Goal: Transaction & Acquisition: Purchase product/service

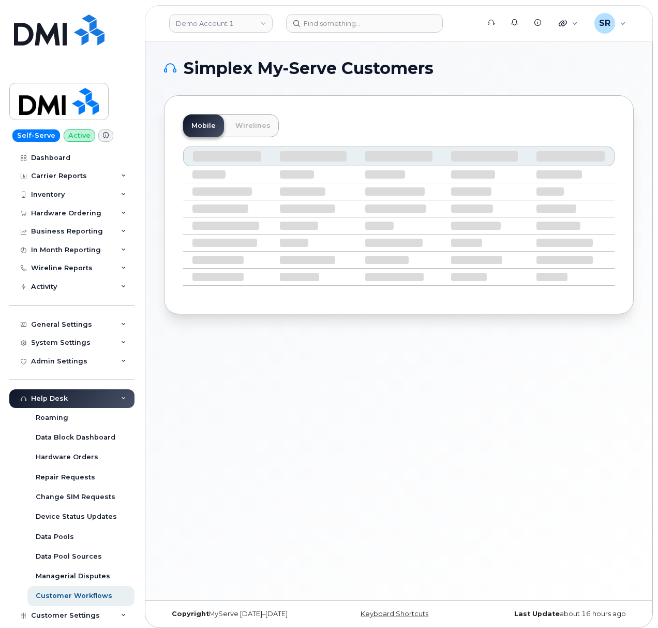
click at [351, 38] on header "Demo Account 1 Support Alerts Knowledge Base Quicklinks Suspend / Cancel Device…" at bounding box center [399, 23] width 508 height 36
click at [354, 25] on input at bounding box center [364, 23] width 157 height 19
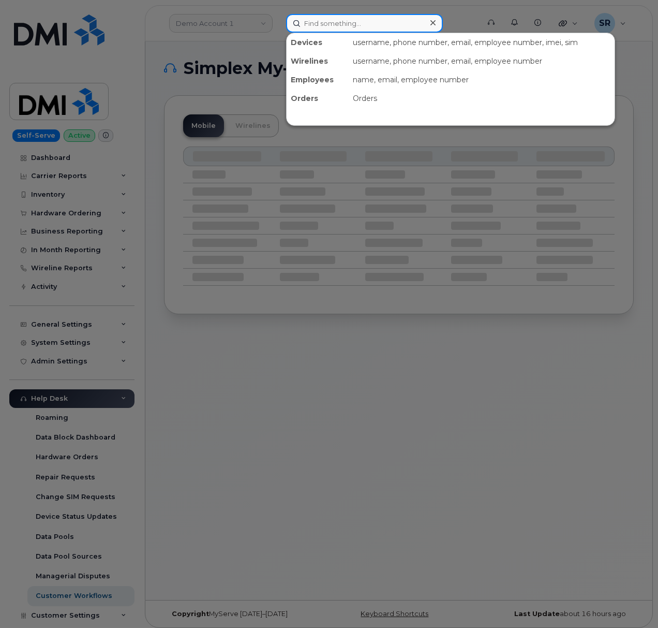
paste input "8382180284"
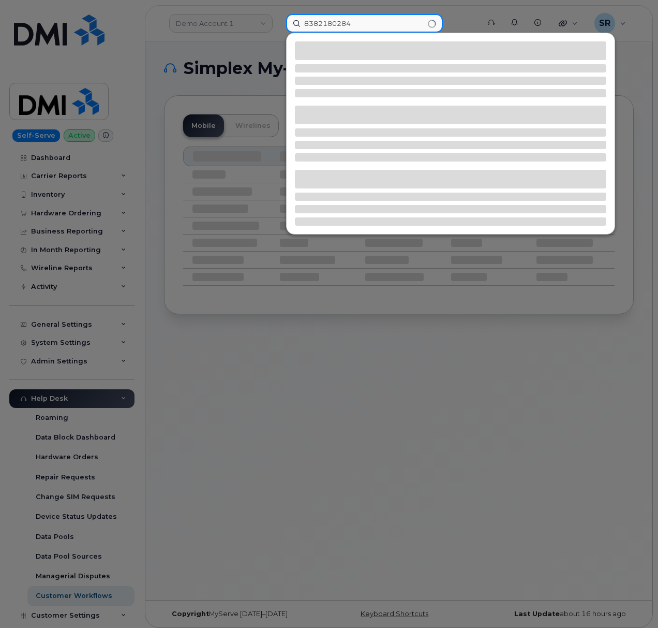
type input "8382180284"
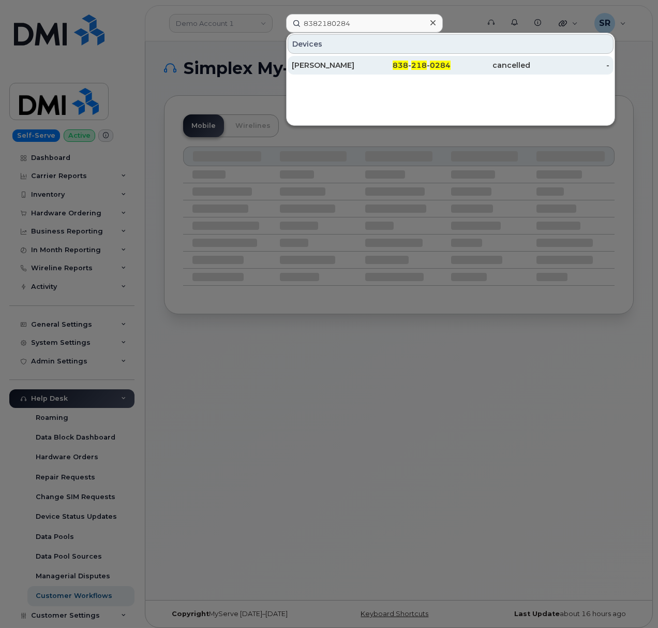
click at [364, 62] on div "Eric Clinton" at bounding box center [332, 65] width 80 height 10
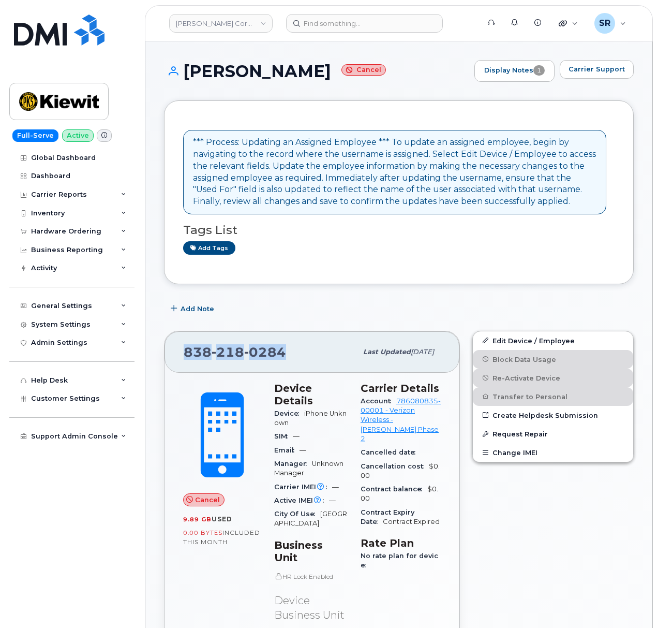
drag, startPoint x: 288, startPoint y: 352, endPoint x: 182, endPoint y: 348, distance: 106.2
click at [182, 348] on div "838 218 0284 Last updated May 17, 2025" at bounding box center [312, 351] width 295 height 41
click at [310, 352] on div "838 218 0284" at bounding box center [270, 352] width 173 height 22
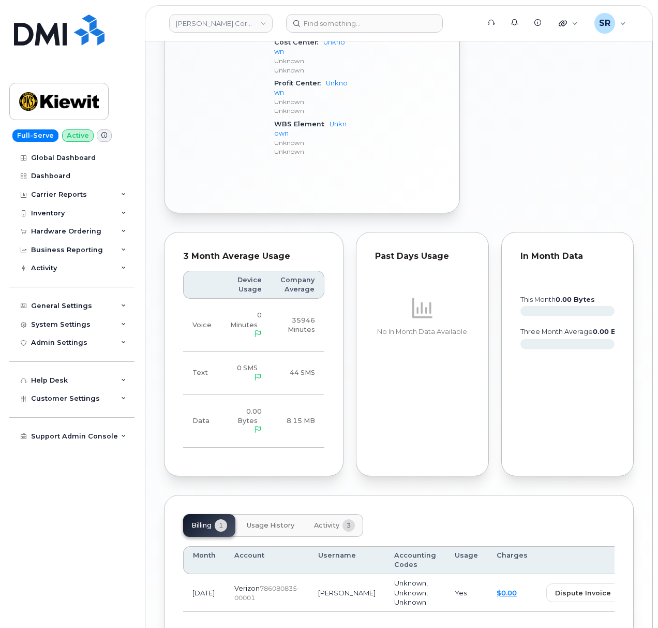
scroll to position [631, 0]
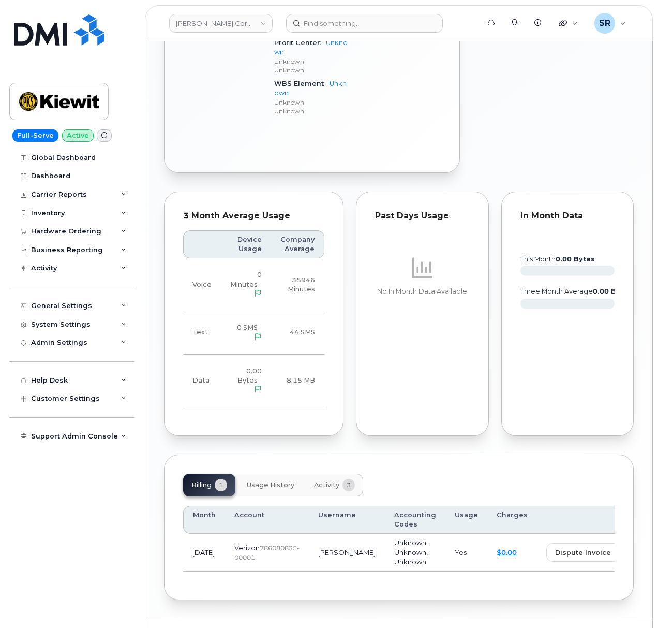
click at [276, 481] on span "Usage History" at bounding box center [271, 485] width 48 height 8
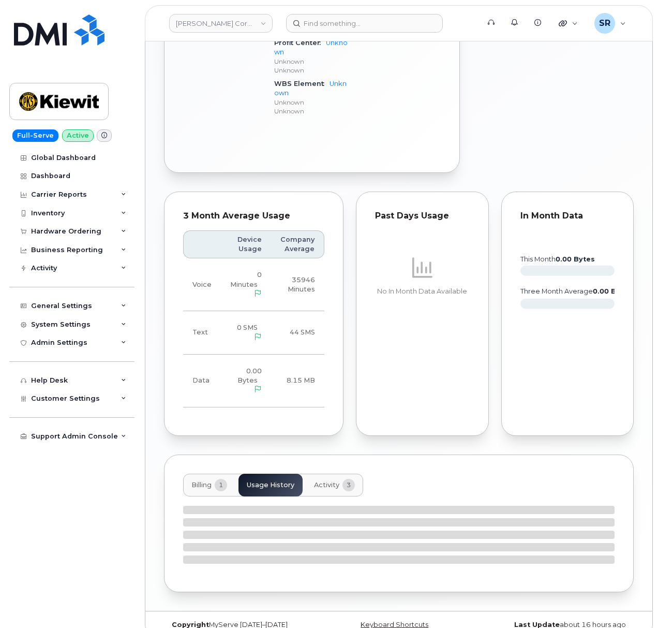
scroll to position [620, 0]
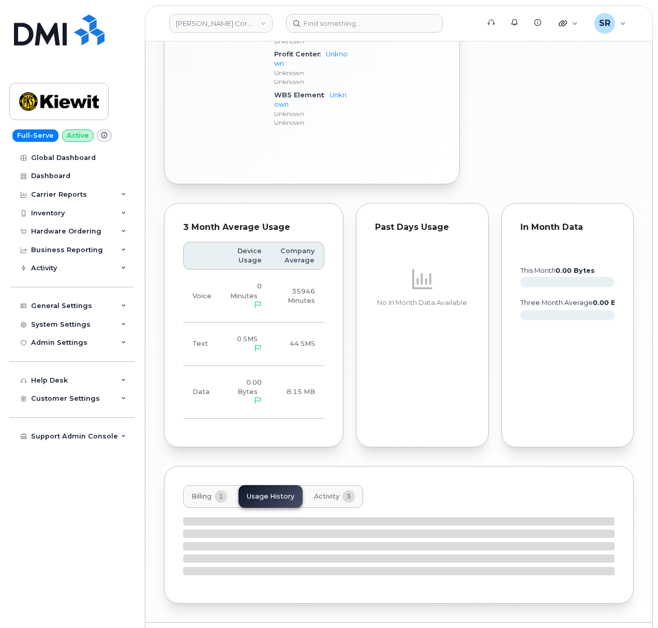
click at [327, 492] on span "Activity" at bounding box center [326, 496] width 25 height 8
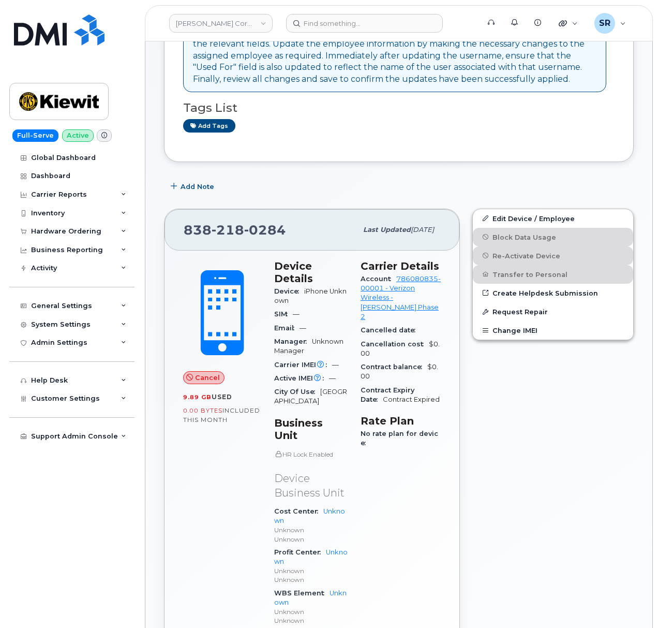
scroll to position [0, 0]
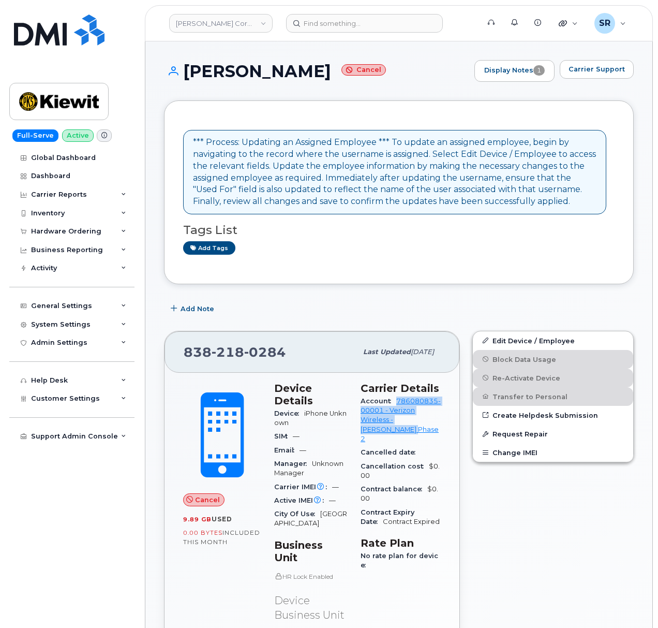
drag, startPoint x: 421, startPoint y: 446, endPoint x: 367, endPoint y: 425, distance: 57.4
click at [367, 425] on div "Account 786080835-00001 - Verizon Wireless - Kiewit Phase 2" at bounding box center [401, 419] width 80 height 51
copy link "786080835-00001 - Verizon Wireless - Kiewit Phase 2"
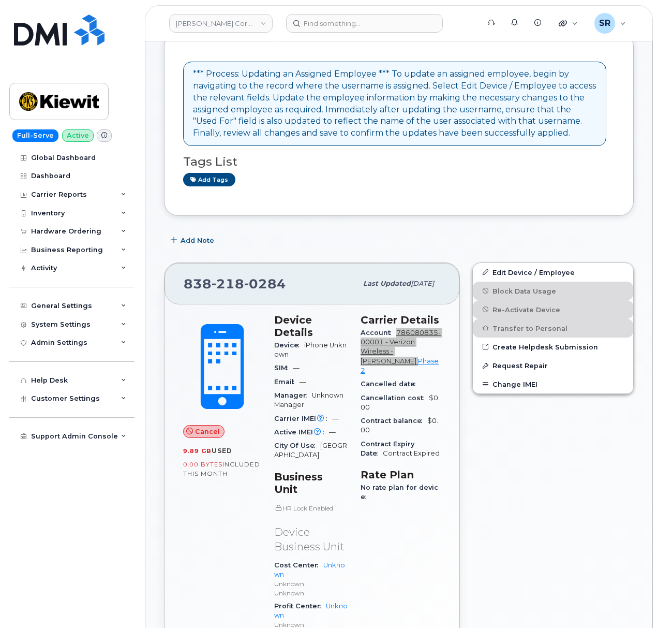
scroll to position [69, 0]
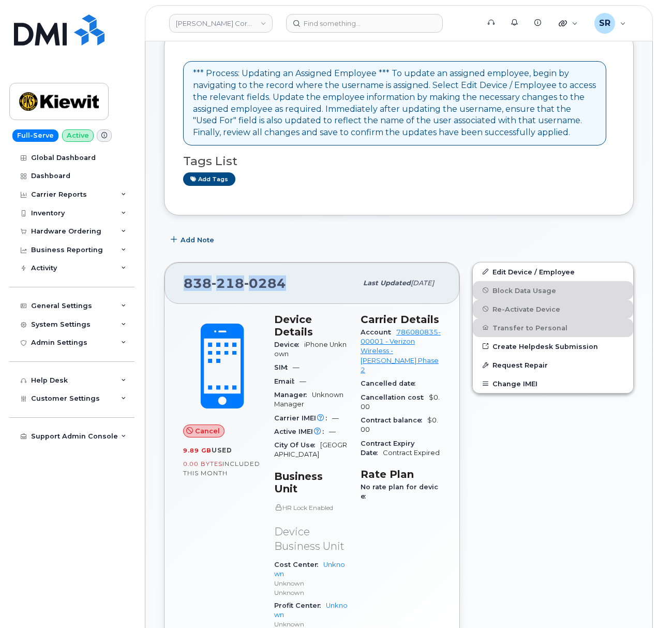
drag, startPoint x: 292, startPoint y: 284, endPoint x: 182, endPoint y: 285, distance: 109.7
click at [182, 285] on div "838 218 0284 Last updated May 17, 2025" at bounding box center [312, 282] width 295 height 41
copy span "838 218 0284"
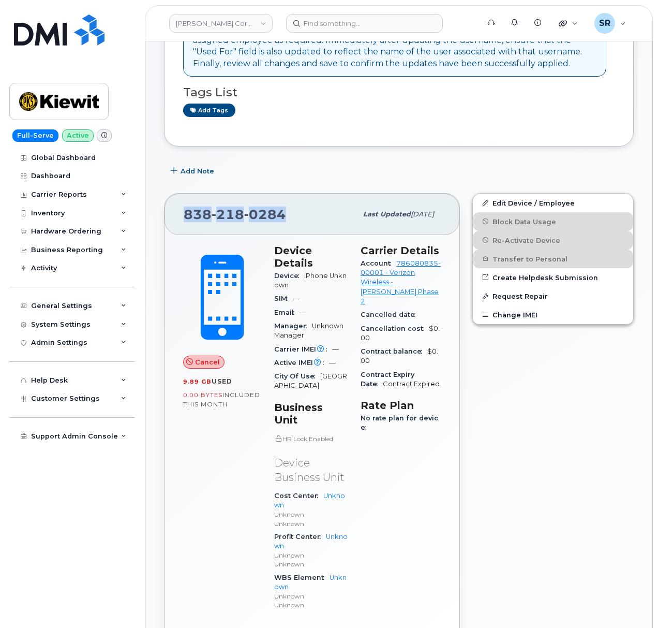
scroll to position [0, 0]
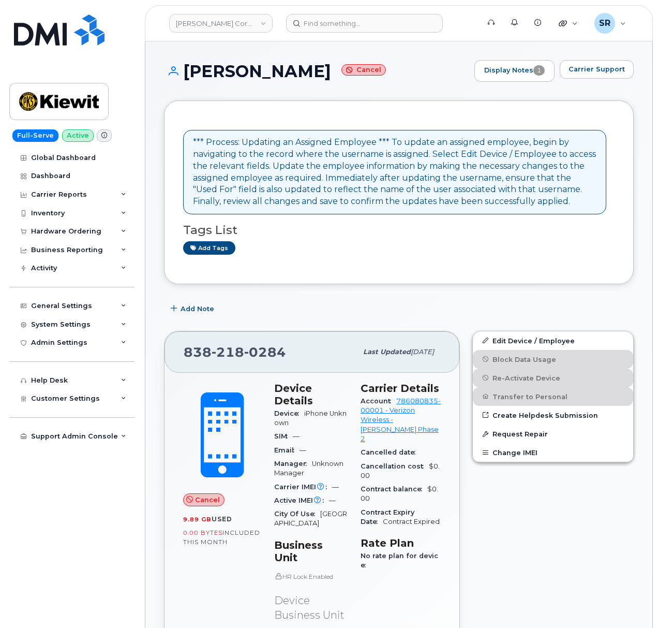
click at [508, 516] on div "Edit Device / Employee Block Data Usage Re-Activate Device Transfer to Personal…" at bounding box center [553, 568] width 174 height 487
drag, startPoint x: 284, startPoint y: 71, endPoint x: 170, endPoint y: 70, distance: 113.9
click at [170, 70] on h1 "Eric Clinton Cancel" at bounding box center [316, 71] width 305 height 18
copy h1 "[PERSON_NAME]"
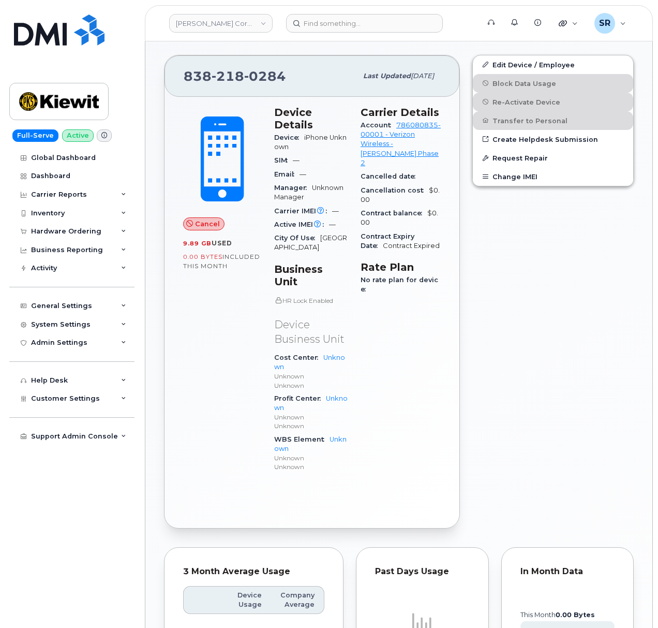
click at [531, 421] on div "Edit Device / Employee Block Data Usage Re-Activate Device Transfer to Personal…" at bounding box center [553, 292] width 174 height 487
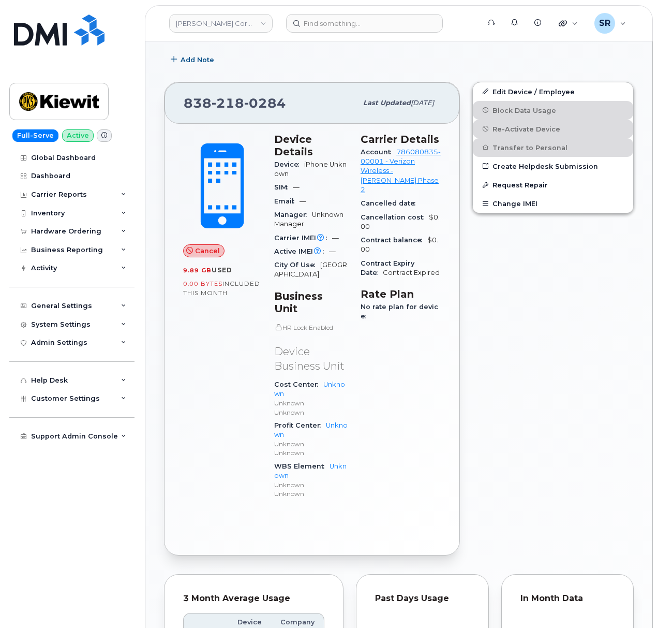
scroll to position [69, 0]
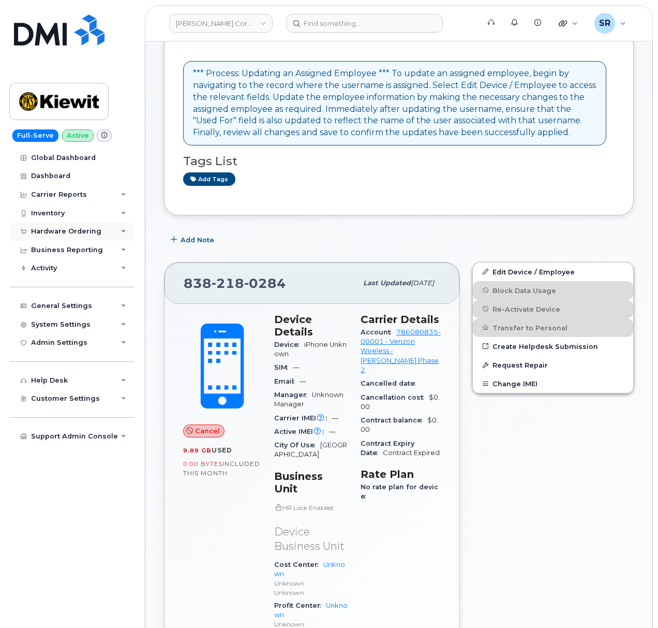
click at [69, 230] on div "Hardware Ordering" at bounding box center [66, 231] width 70 height 8
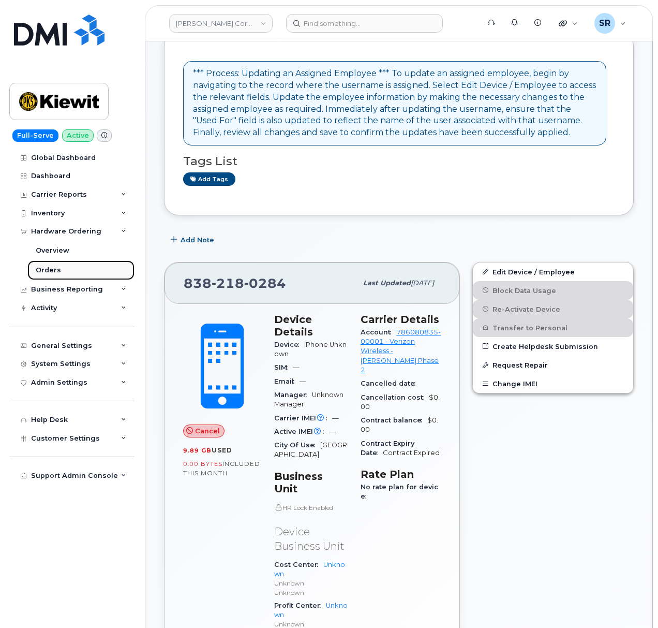
click at [64, 268] on link "Orders" at bounding box center [80, 270] width 107 height 20
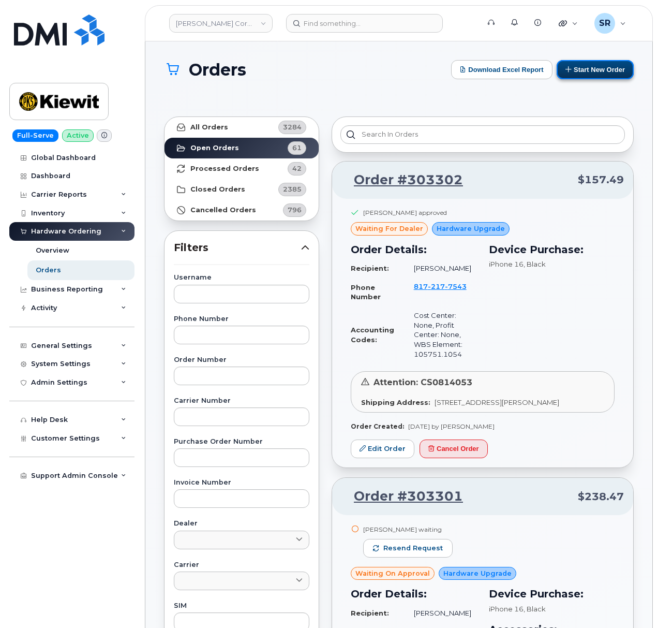
click at [586, 78] on button "Start New Order" at bounding box center [595, 69] width 77 height 19
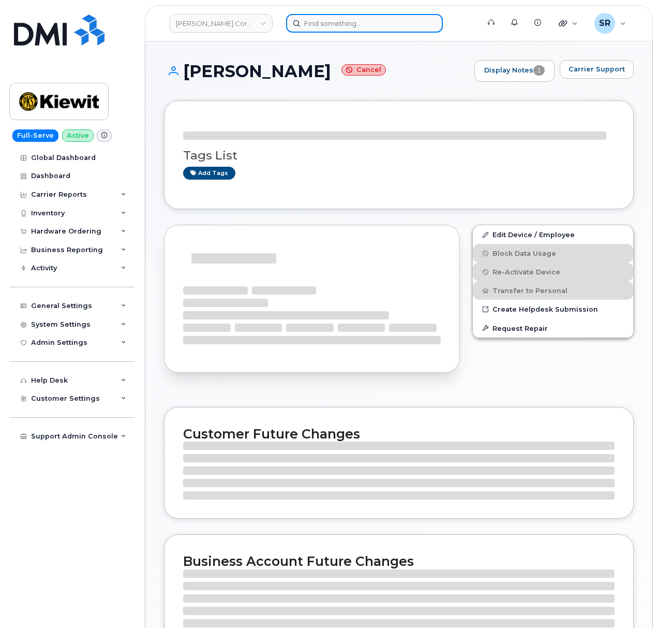
click at [321, 17] on input at bounding box center [364, 23] width 157 height 19
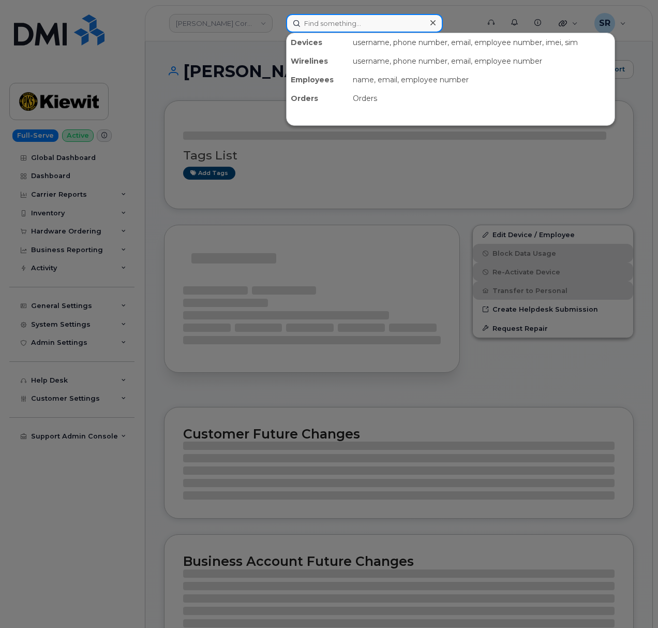
paste input "8179480321"
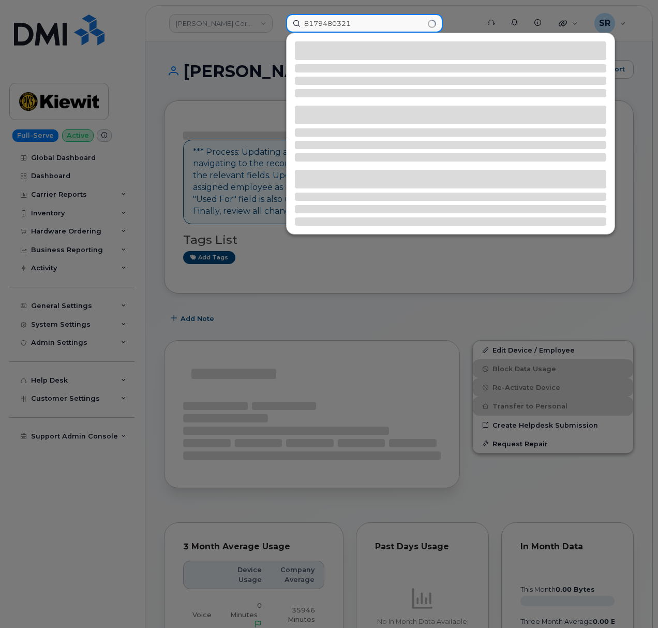
type input "8179480321"
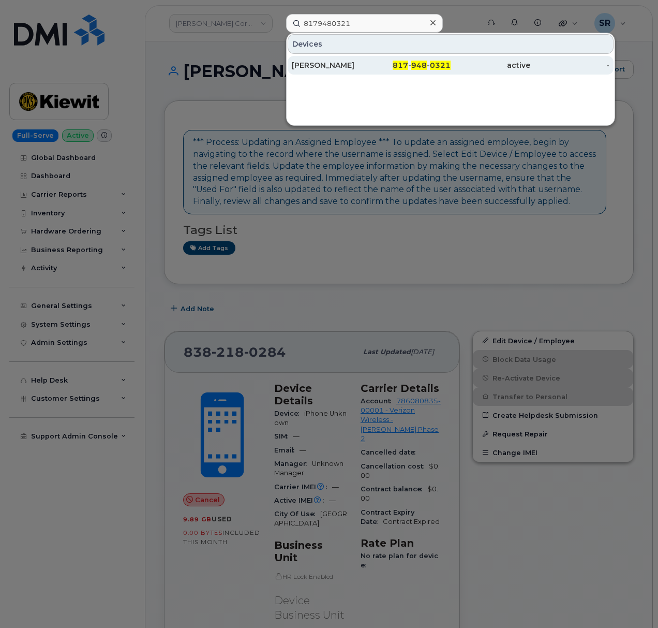
click at [373, 63] on div "817 - 948 - 0321" at bounding box center [412, 65] width 80 height 10
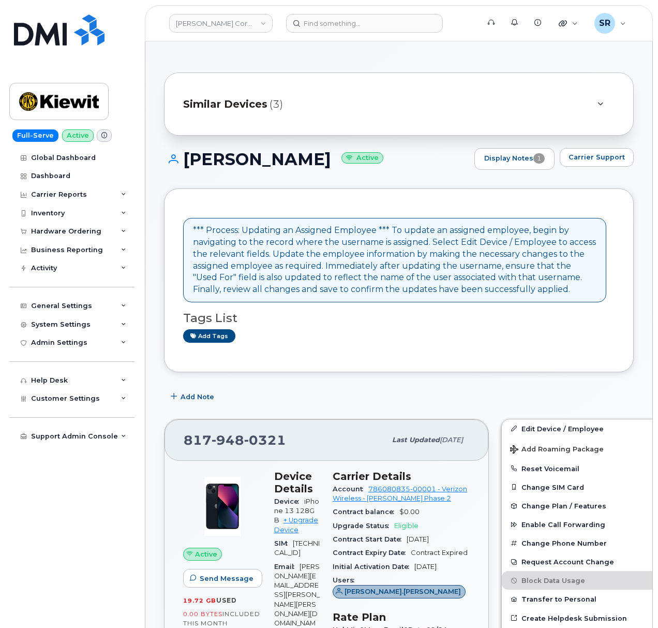
click at [334, 10] on header "[PERSON_NAME] Corporation Support Alerts Knowledge Base Quicklinks Suspend / Ca…" at bounding box center [399, 23] width 508 height 36
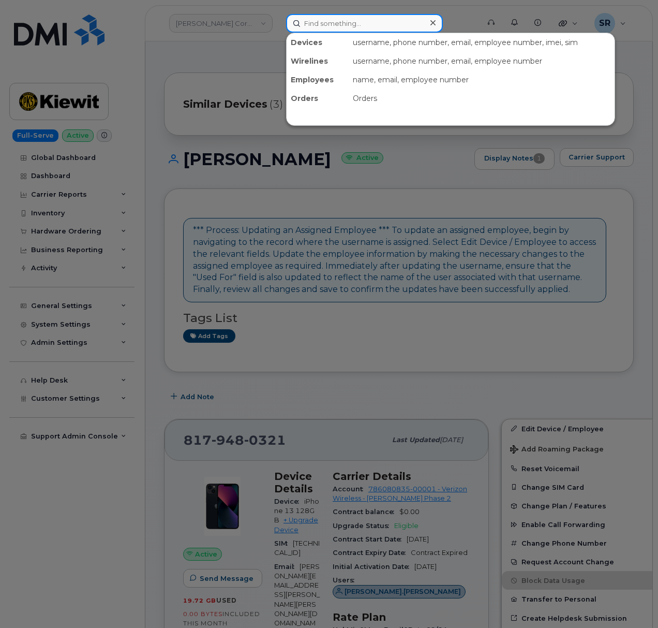
click at [333, 14] on input at bounding box center [364, 23] width 157 height 19
paste input "303243"
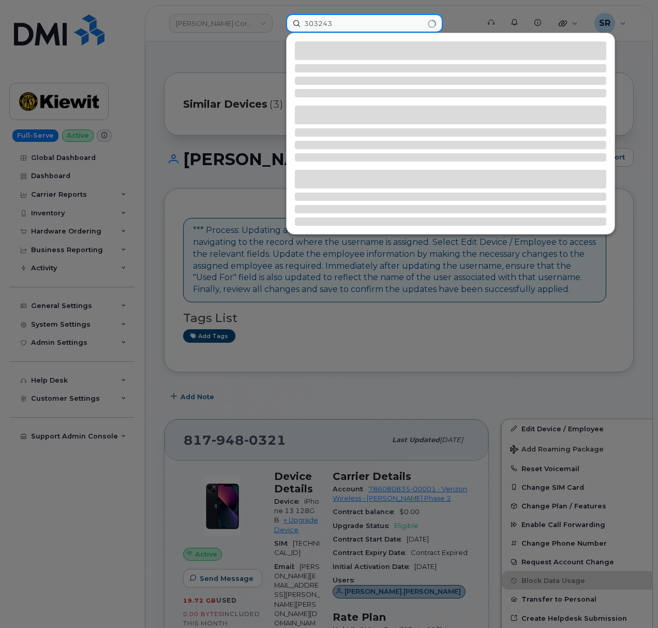
type input "303243"
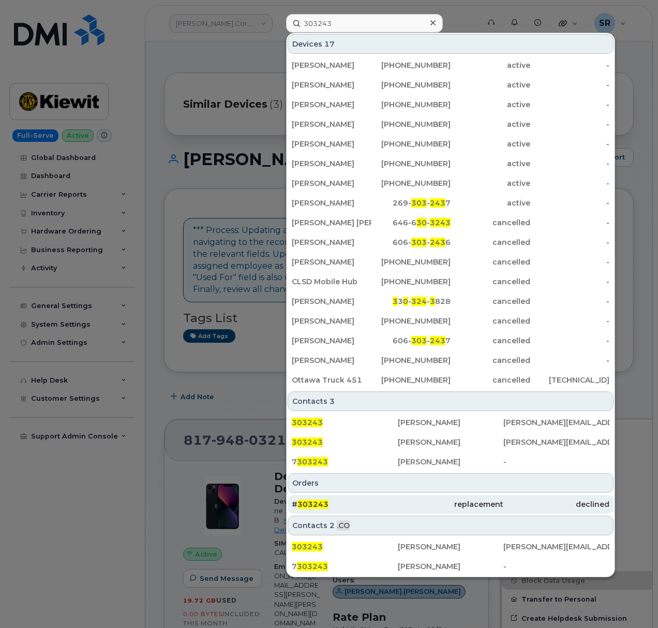
click at [352, 496] on div "# 303243" at bounding box center [345, 504] width 106 height 19
click at [385, 509] on div "# 303243" at bounding box center [345, 504] width 106 height 10
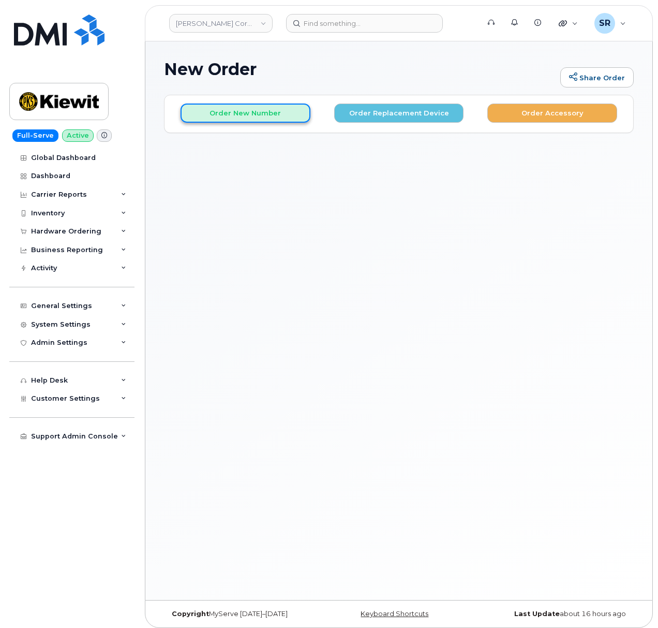
click at [268, 108] on button "Order New Number" at bounding box center [246, 113] width 130 height 19
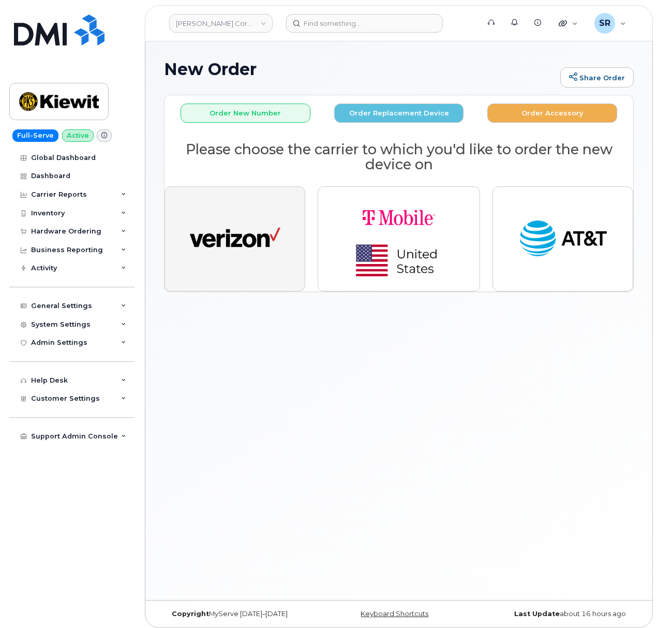
click at [246, 247] on img "button" at bounding box center [235, 239] width 91 height 47
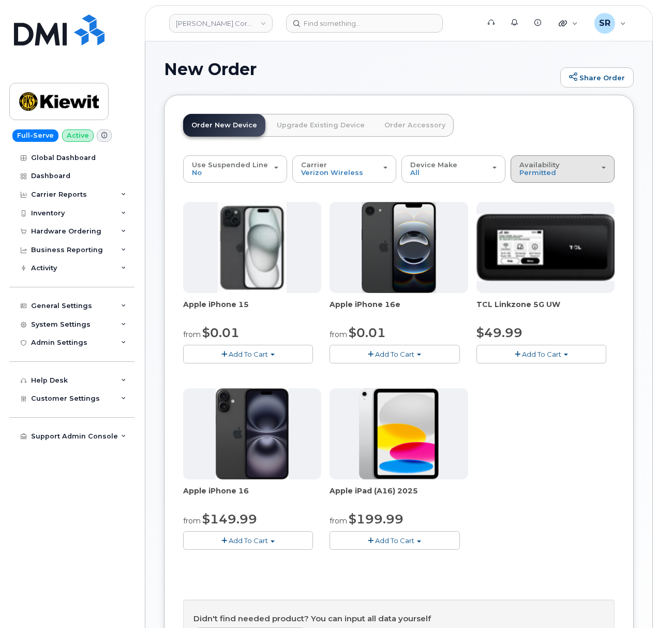
click at [539, 179] on button "Availability Permitted All" at bounding box center [563, 168] width 104 height 27
click at [533, 214] on label "All" at bounding box center [524, 210] width 22 height 12
click at [0, 0] on input "All" at bounding box center [0, 0] width 0 height 0
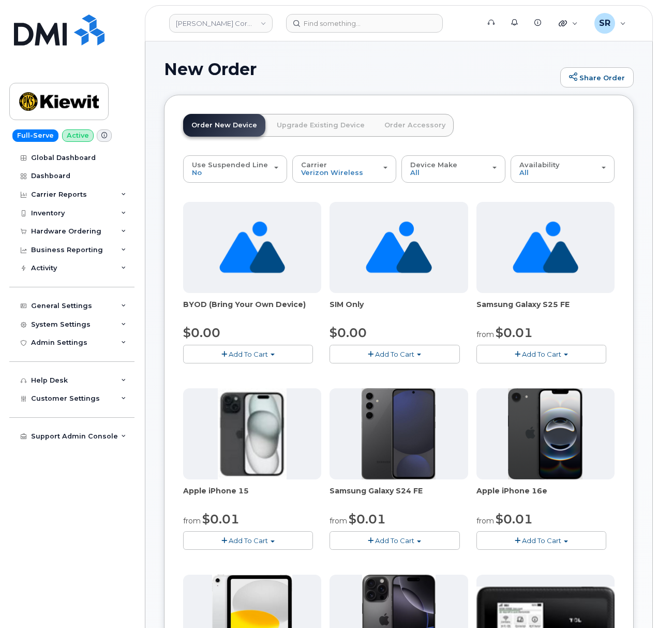
click at [268, 353] on button "Add To Cart" at bounding box center [248, 354] width 130 height 18
click at [224, 379] on link "$0.00 - Activation" at bounding box center [235, 373] width 98 height 13
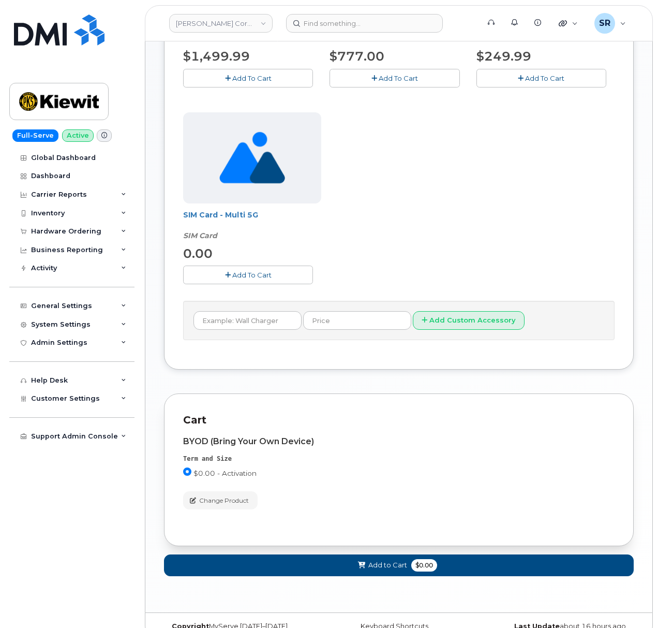
scroll to position [340, 0]
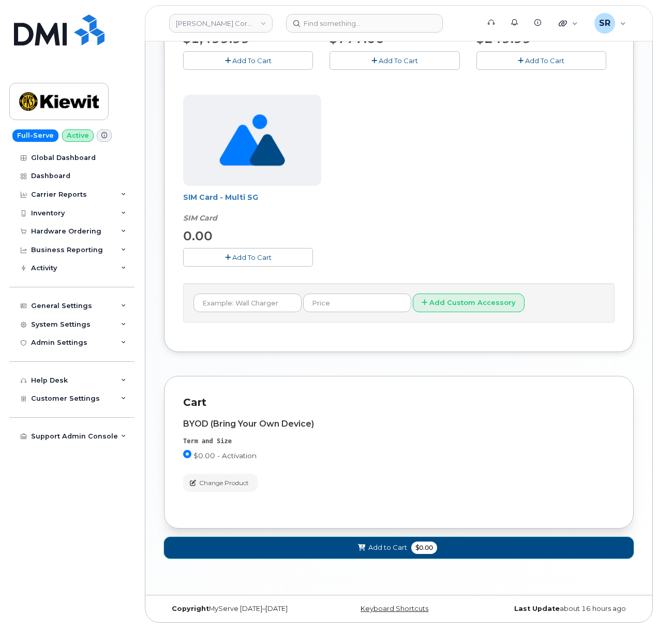
click at [374, 547] on span "Add to Cart" at bounding box center [388, 547] width 39 height 10
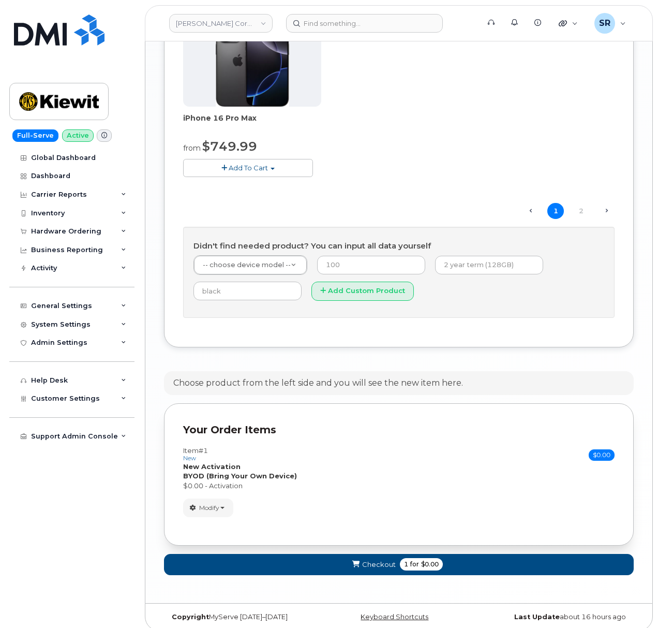
scroll to position [1131, 0]
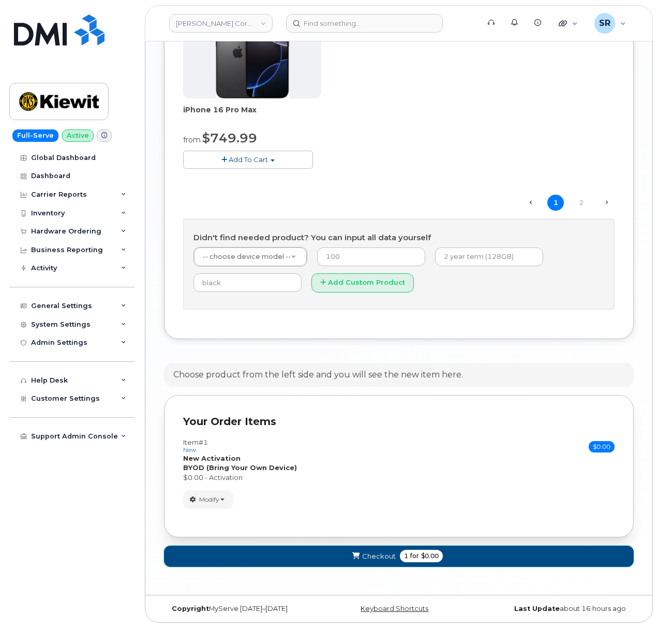
click at [361, 559] on button "Checkout 1 for $0.00" at bounding box center [399, 556] width 470 height 21
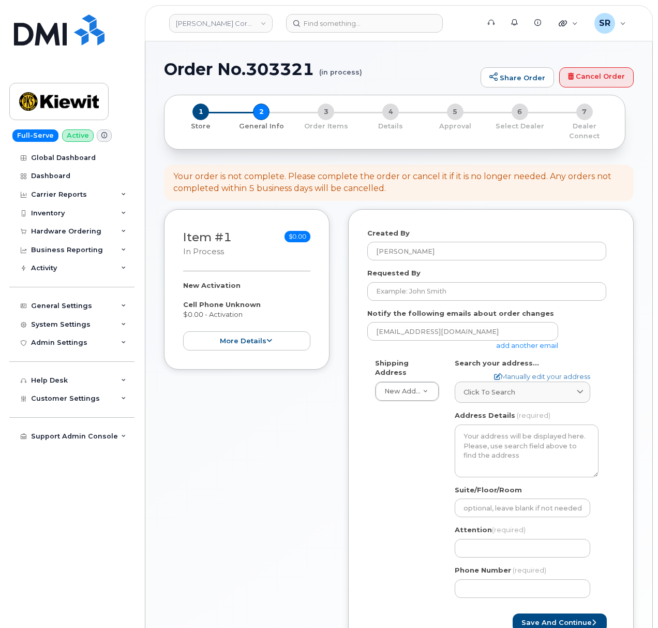
select select
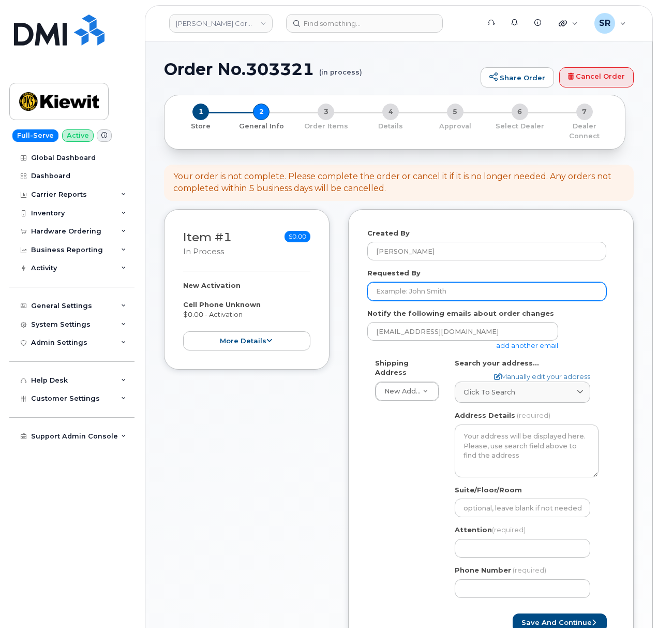
click at [473, 290] on input "Requested By" at bounding box center [486, 291] width 239 height 19
drag, startPoint x: 416, startPoint y: 282, endPoint x: 435, endPoint y: 295, distance: 22.7
click at [416, 282] on input "Requested By" at bounding box center [486, 291] width 239 height 19
paste input "[PERSON_NAME]"
type input "[PERSON_NAME]"
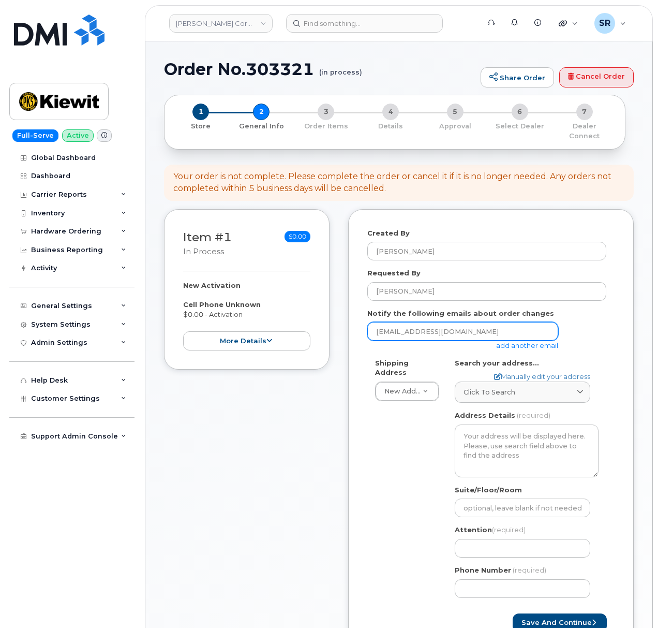
click at [468, 322] on input "[EMAIL_ADDRESS][DOMAIN_NAME]" at bounding box center [462, 331] width 191 height 19
paste input "[PERSON_NAME][EMAIL_ADDRESS][PERSON_NAME][PERSON_NAME][DOMAIN_NAME]"
type input "[PERSON_NAME][EMAIL_ADDRESS][PERSON_NAME][PERSON_NAME][DOMAIN_NAME]"
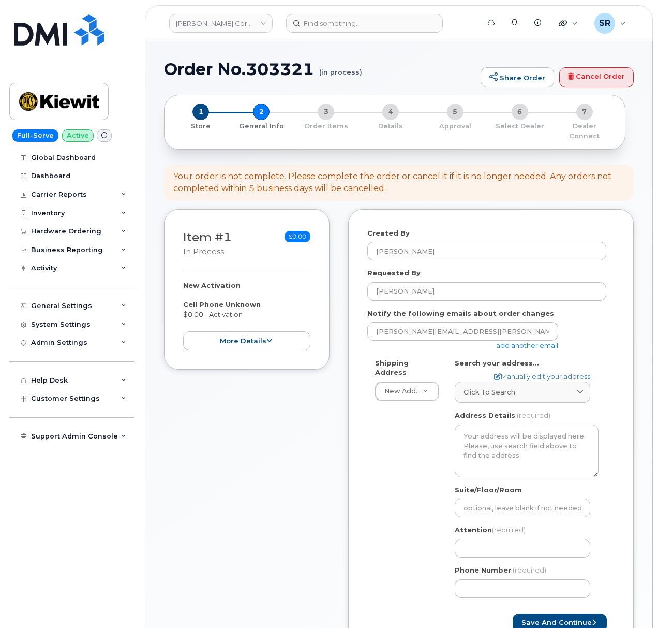
click at [584, 330] on div "TYLER.CONNER@KIEWIT.COM add another email" at bounding box center [486, 336] width 239 height 28
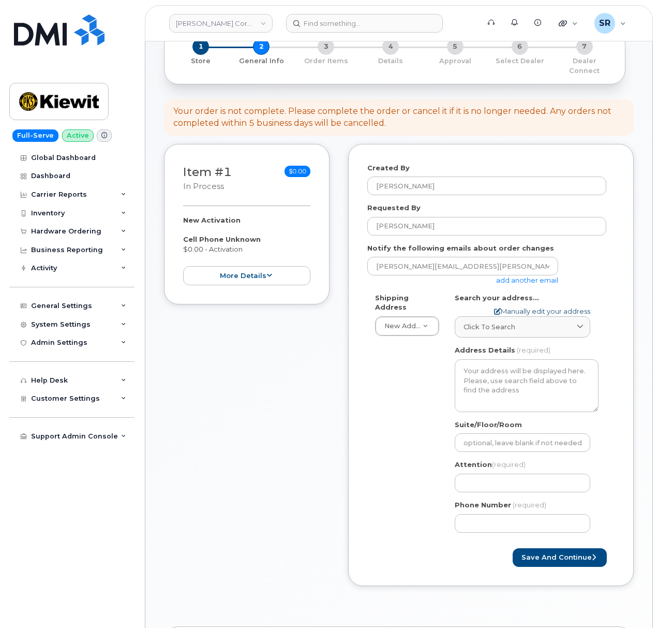
scroll to position [69, 0]
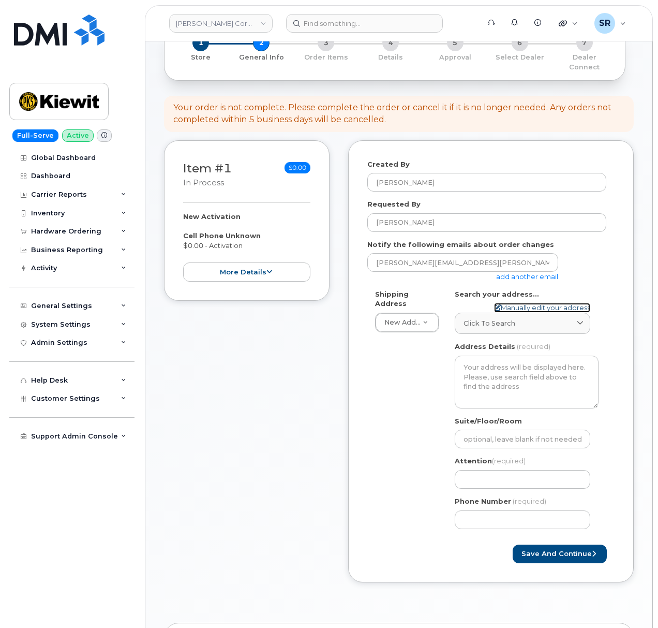
click at [535, 303] on link "Manually edit your address" at bounding box center [542, 308] width 96 height 10
select select
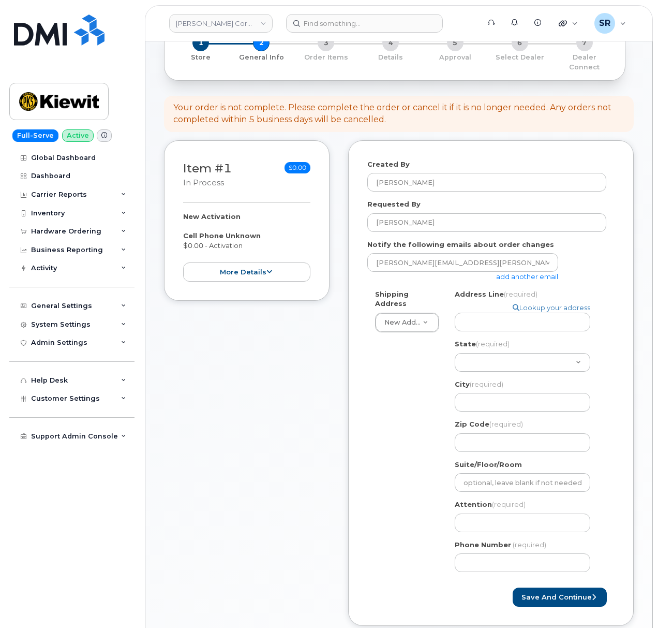
drag, startPoint x: 389, startPoint y: 386, endPoint x: 628, endPoint y: 393, distance: 238.7
click at [389, 386] on div "Shipping Address New Address New Address 2306 foreman rd 6747 Old Us highway 27…" at bounding box center [486, 434] width 239 height 291
drag, startPoint x: 490, startPoint y: 311, endPoint x: 494, endPoint y: 316, distance: 6.2
click at [490, 313] on input "Address Line (required)" at bounding box center [523, 322] width 136 height 19
paste input "37979 County Road 1710"
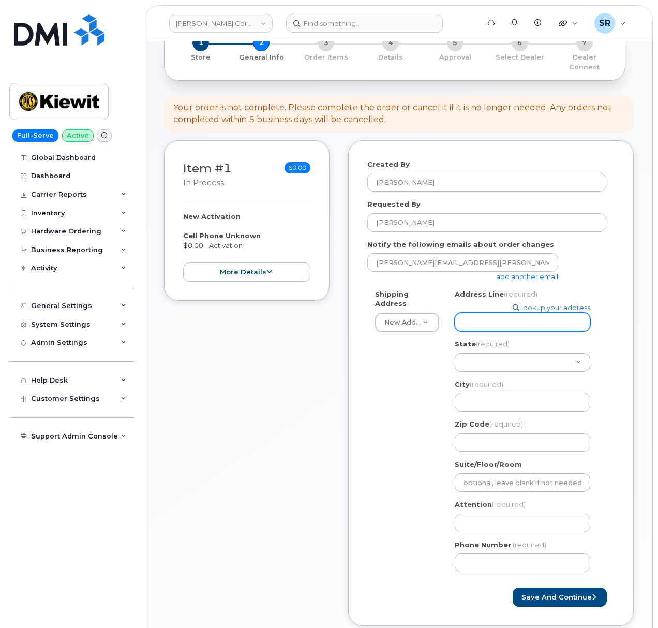
select select
type input "37979 County Road 1710"
click at [526, 353] on select "Alabama Alaska American Samoa Arizona Arkansas California Colorado Connecticut …" at bounding box center [523, 362] width 136 height 19
select select "OK"
click at [455, 353] on select "Alabama Alaska American Samoa Arizona Arkansas California Colorado Connecticut …" at bounding box center [523, 362] width 136 height 19
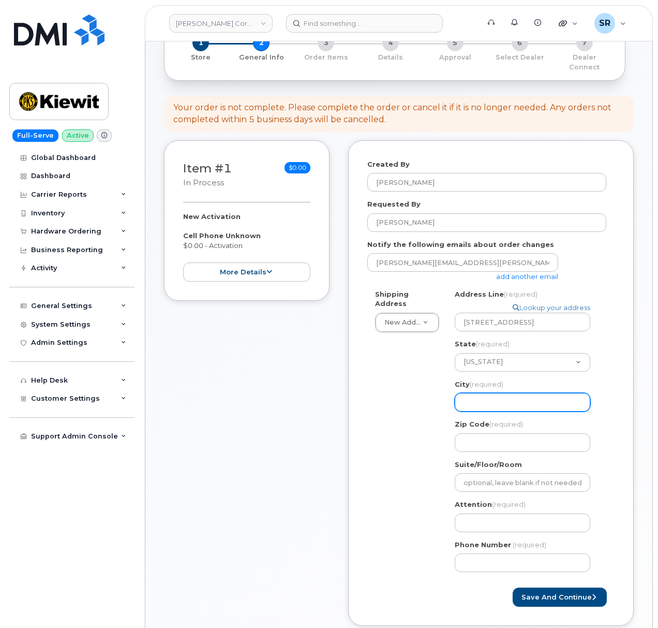
click at [533, 395] on input "City (required)" at bounding box center [523, 402] width 136 height 19
paste input "Coalgate"
select select
type input "Coalgate"
click at [531, 433] on input "Zip Code (required)" at bounding box center [523, 442] width 136 height 19
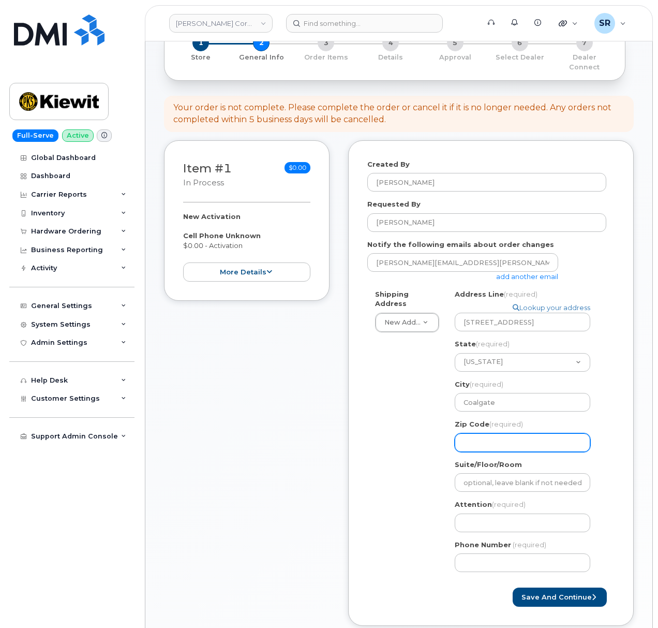
click at [510, 440] on input "Zip Code (required)" at bounding box center [523, 442] width 136 height 19
paste input "74538"
select select
type input "74538"
click at [493, 518] on input "Attention (required)" at bounding box center [523, 522] width 136 height 19
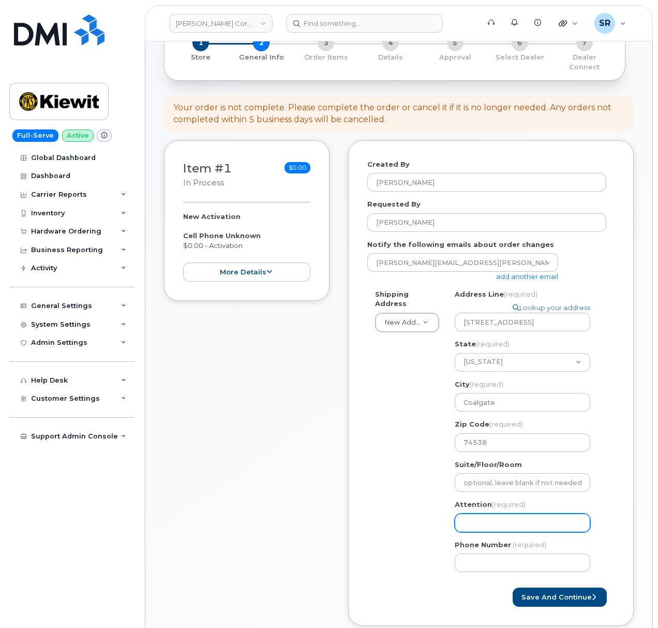
click at [494, 520] on input "Attention (required)" at bounding box center [523, 522] width 136 height 19
paste input "Eric Clinton"
select select
type input "Eric Clinton"
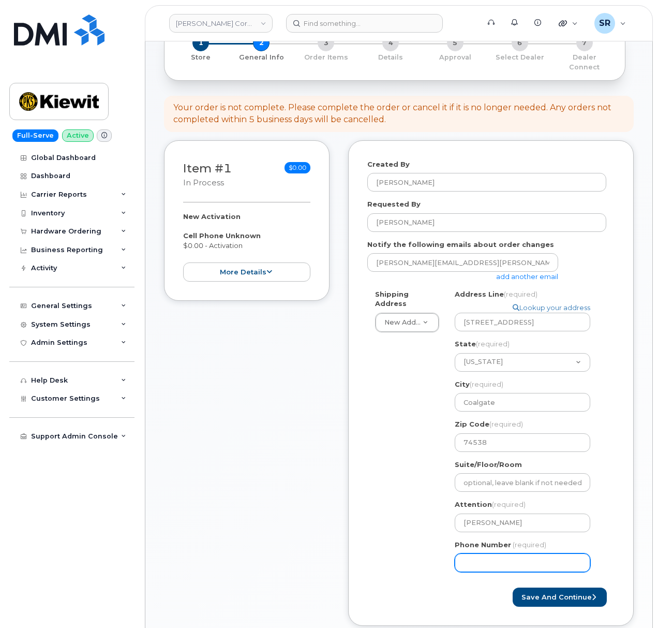
click at [483, 562] on input "Phone Number" at bounding box center [523, 562] width 136 height 19
click at [561, 554] on input "Phone Number" at bounding box center [523, 562] width 136 height 19
paste input "8179480321"
select select
type input "8179480321"
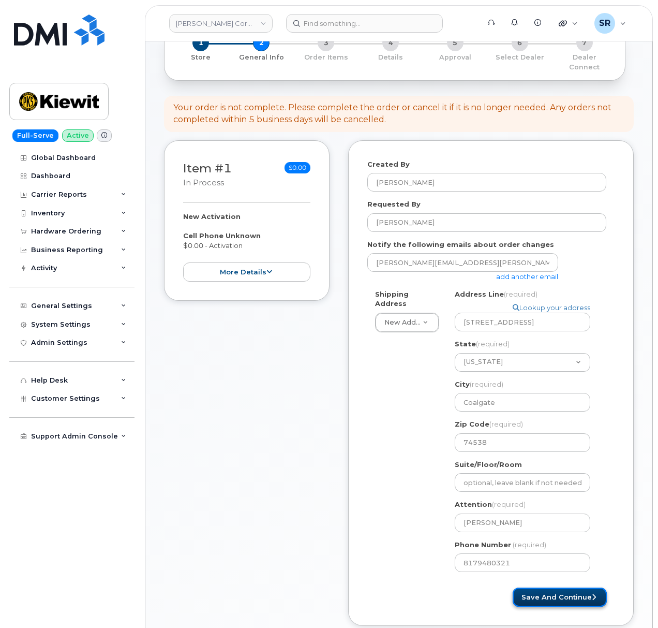
click at [554, 591] on button "Save and Continue" at bounding box center [560, 596] width 94 height 19
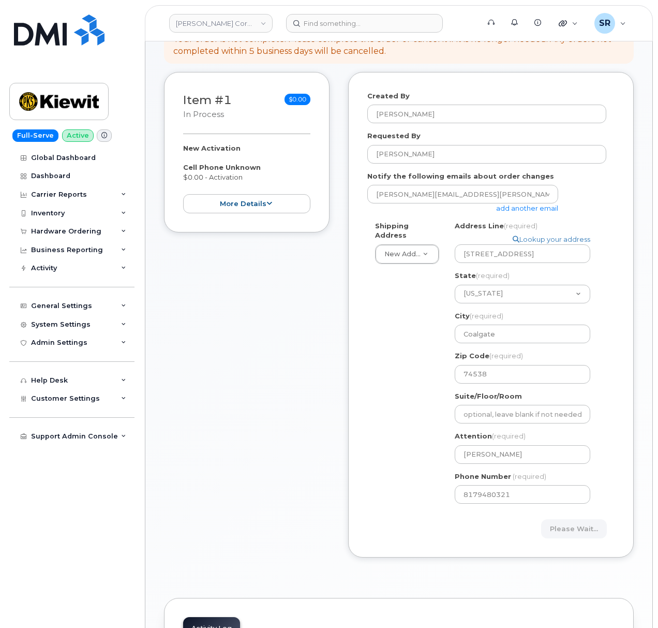
scroll to position [0, 0]
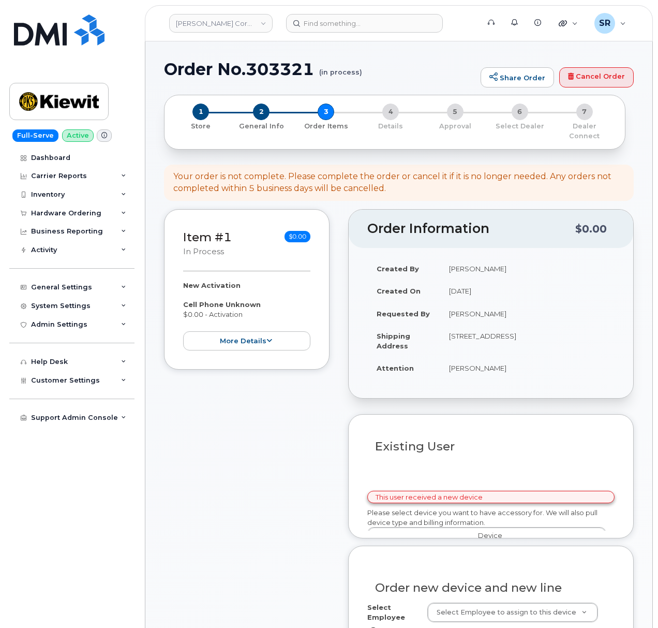
select select
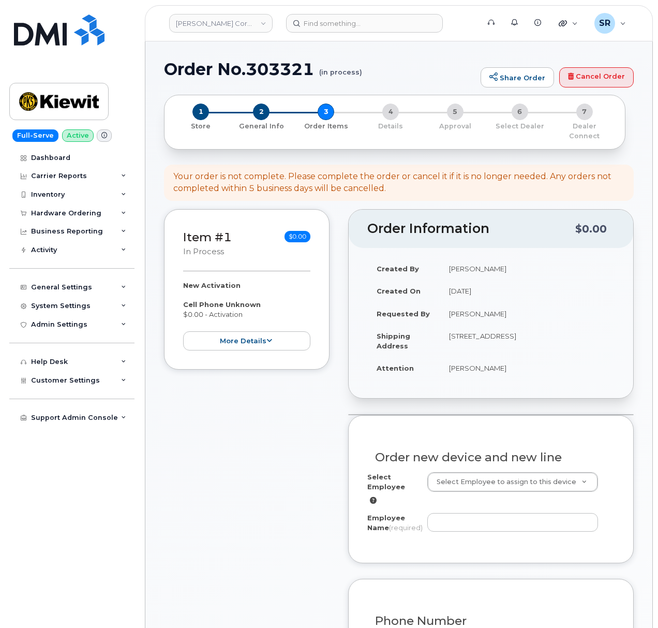
scroll to position [207, 0]
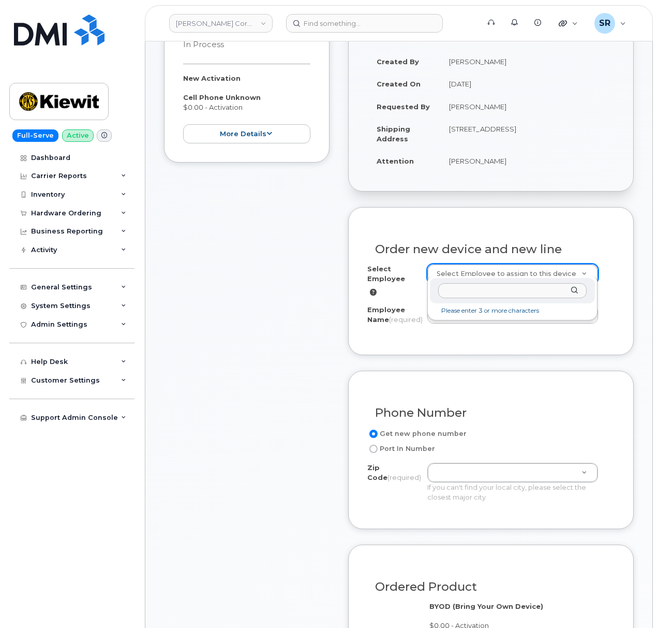
click at [501, 299] on div at bounding box center [513, 290] width 166 height 25
paste input "[PERSON_NAME]"
type input "[PERSON_NAME]"
type input "2165750"
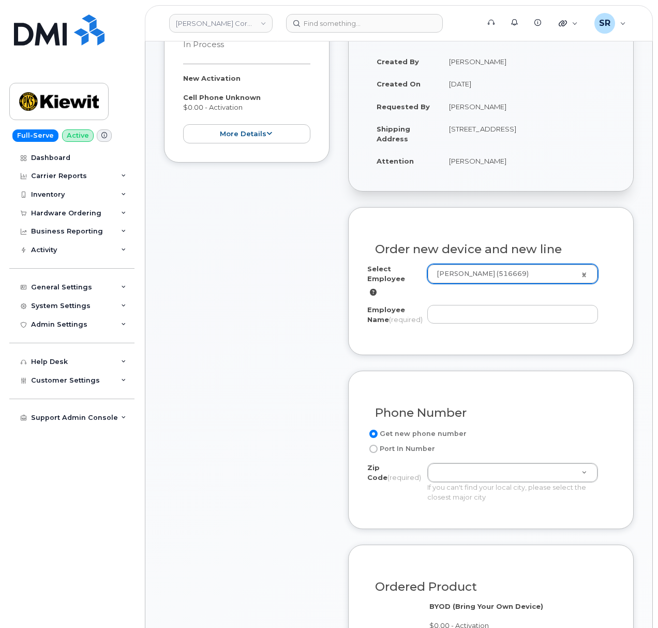
type input "[PERSON_NAME]"
type input "4386 Old Road 69"
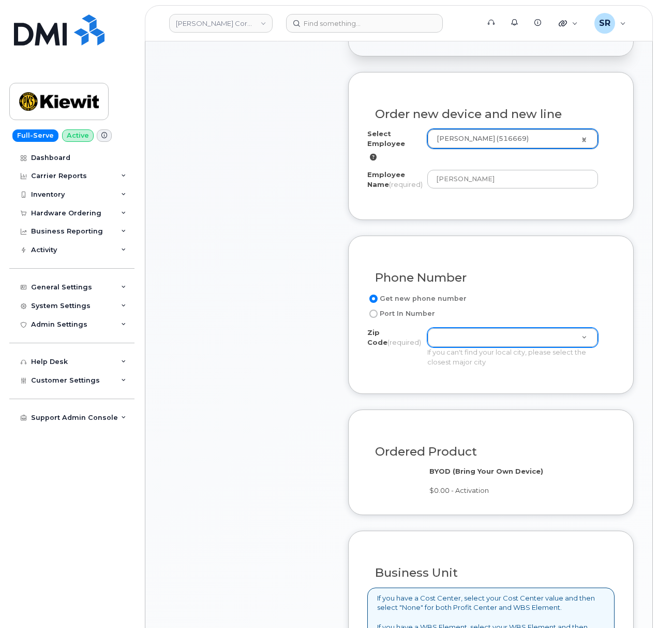
scroll to position [345, 0]
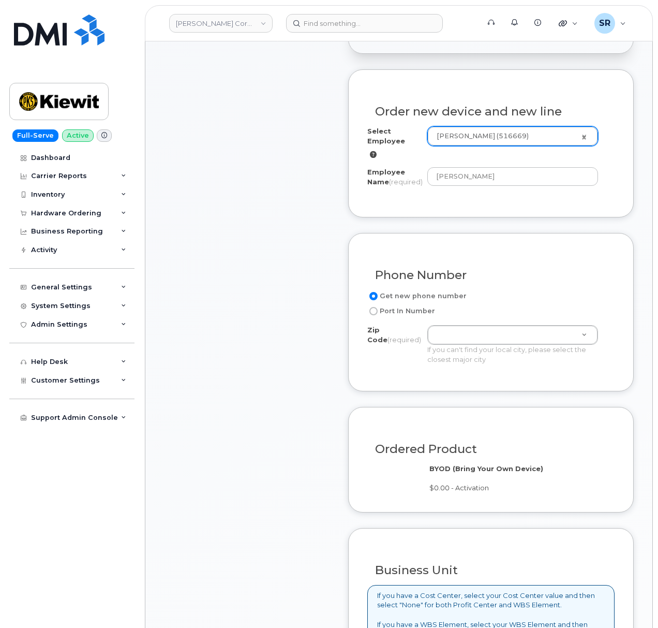
click at [373, 295] on input "Get new phone number" at bounding box center [374, 296] width 8 height 8
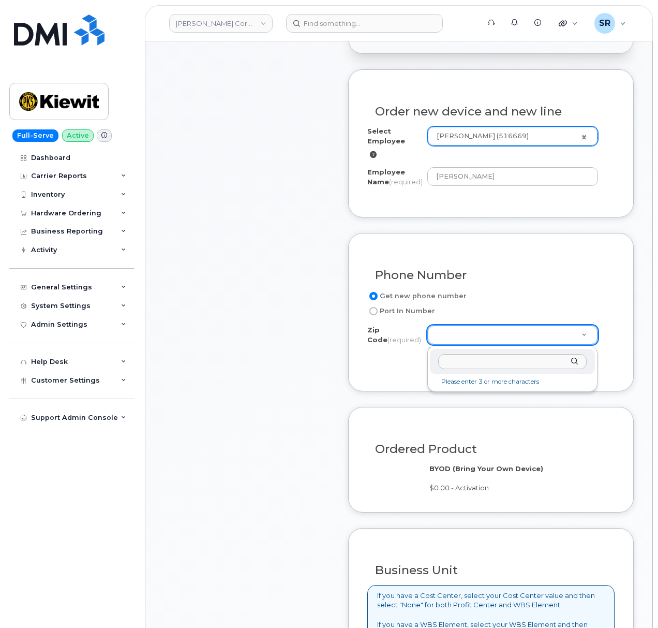
click at [461, 361] on input "Zip Code (required)" at bounding box center [512, 361] width 149 height 15
paste input "74538"
type input "74538"
type input "74538 (Coalgate, OK)"
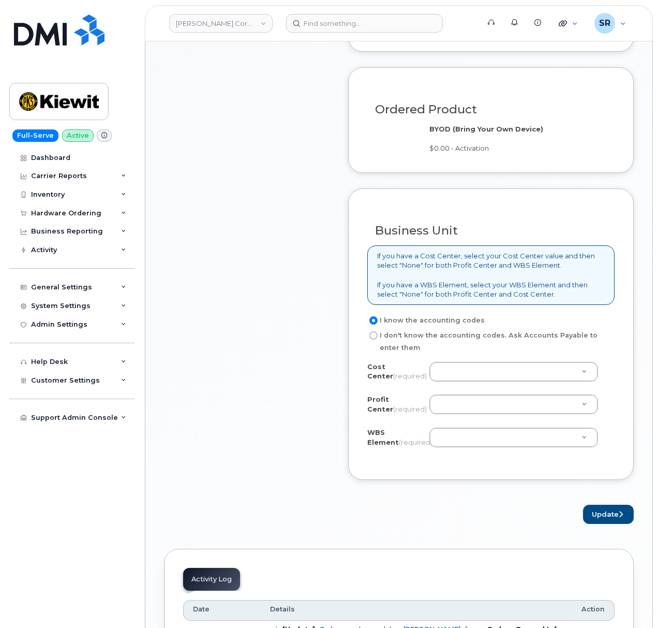
scroll to position [690, 0]
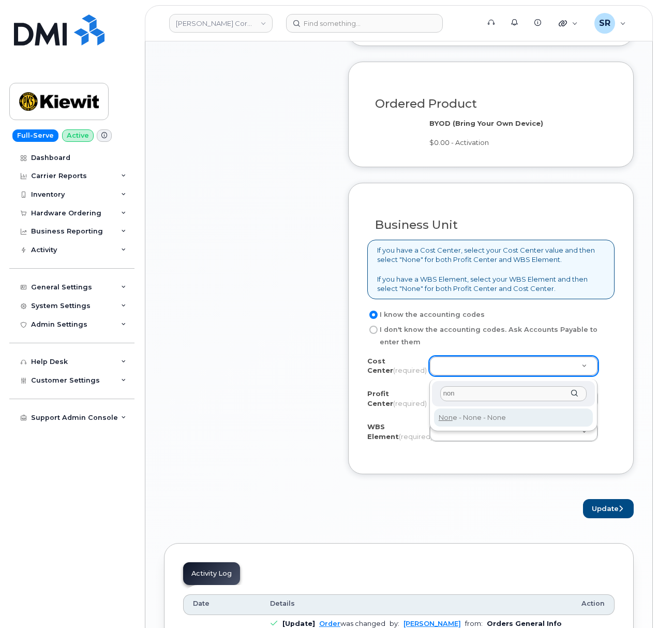
type input "non"
type input "None"
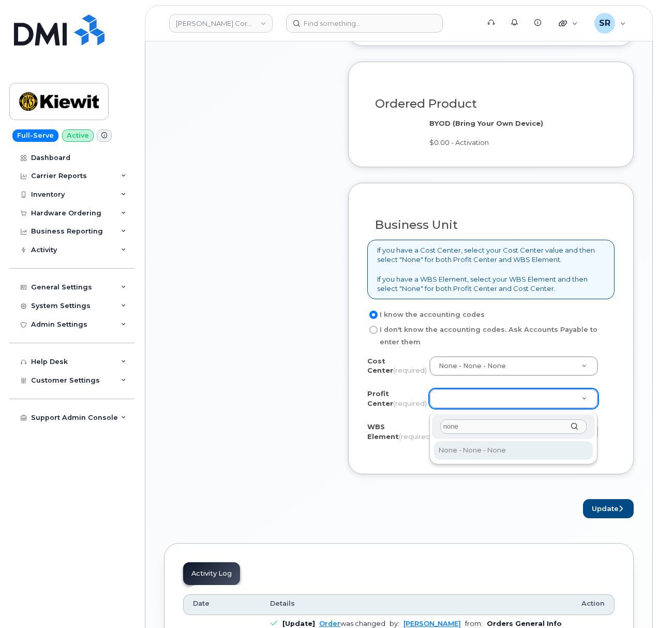
type input "none"
select select "None"
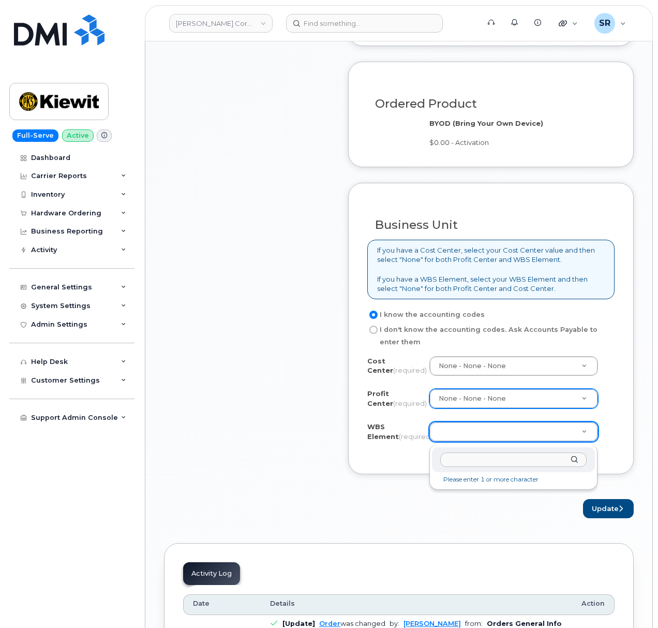
click at [462, 475] on li "Please enter 1 or more character" at bounding box center [513, 479] width 159 height 11
click at [464, 462] on input "text" at bounding box center [513, 459] width 147 height 15
paste input "105437.1321"
type input "105437.1321"
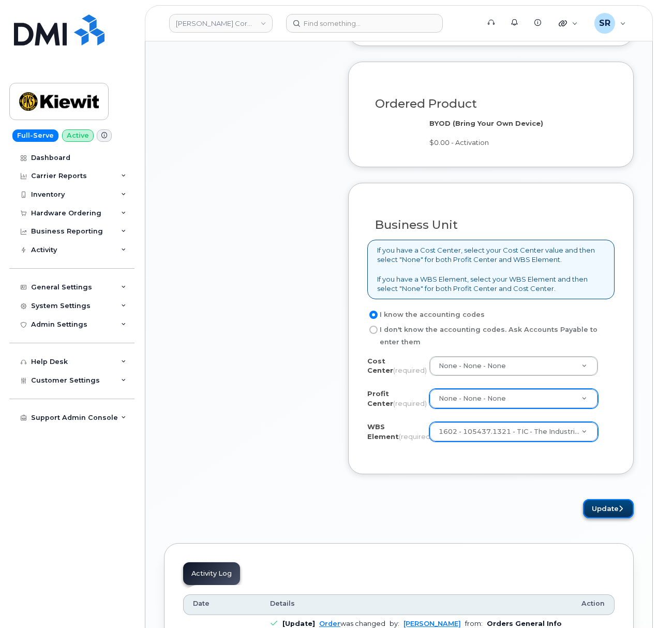
click at [596, 503] on button "Update" at bounding box center [608, 508] width 51 height 19
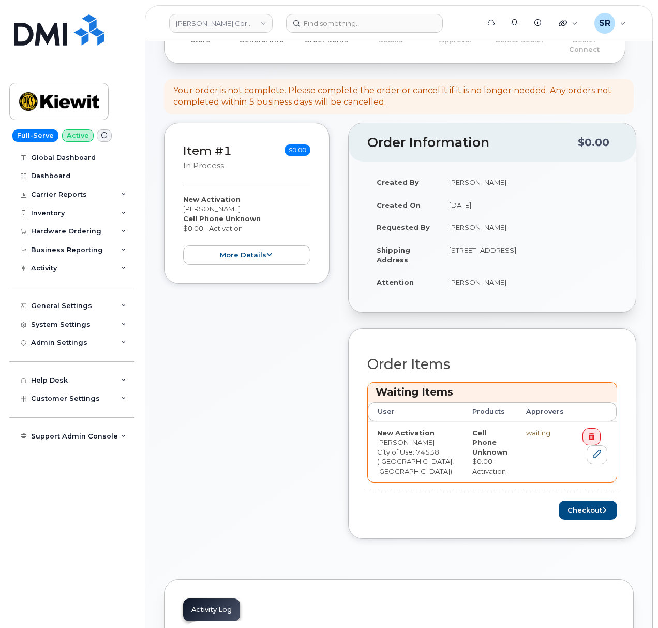
scroll to position [345, 0]
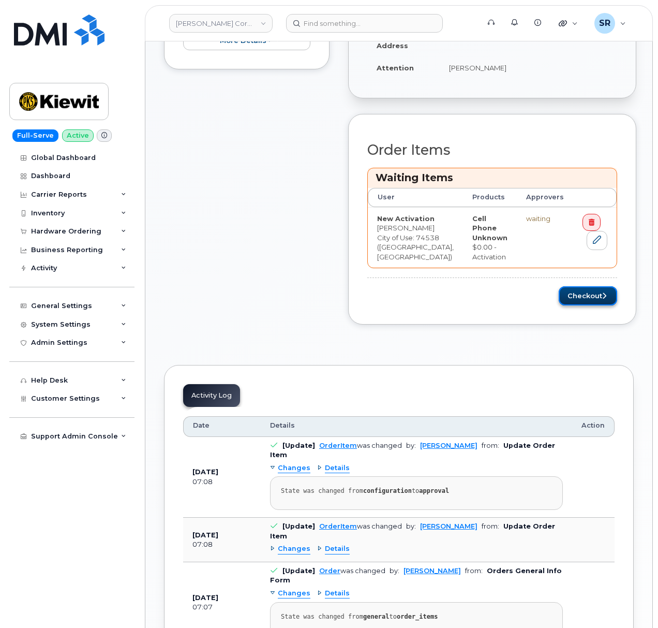
click at [589, 287] on button "Checkout" at bounding box center [588, 295] width 58 height 19
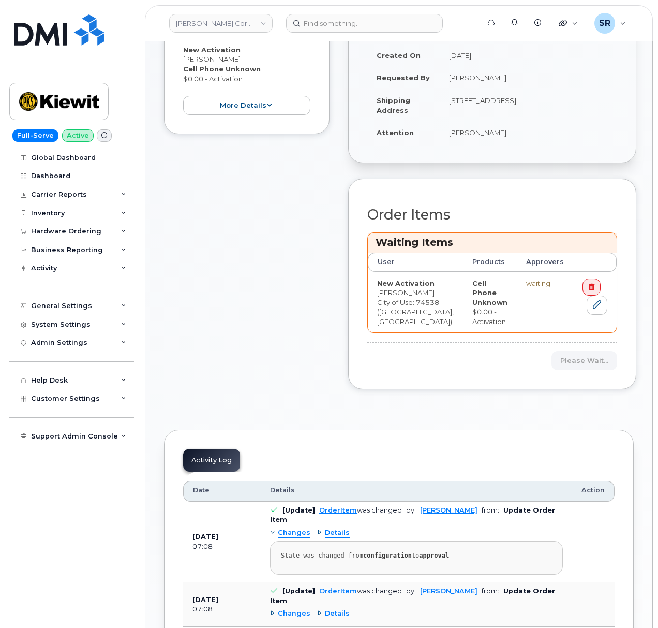
scroll to position [69, 0]
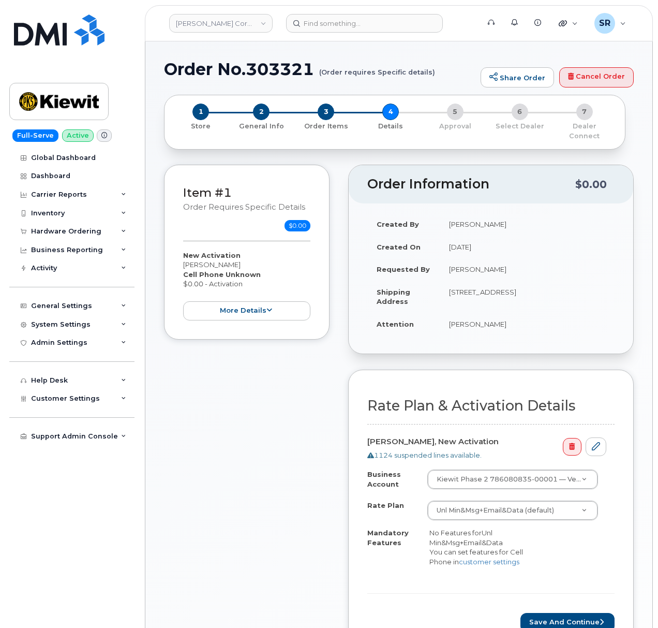
scroll to position [69, 0]
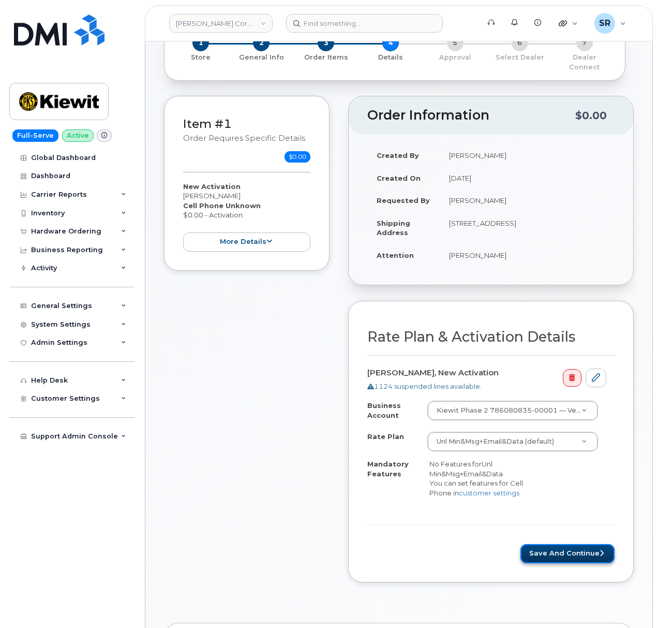
click at [550, 544] on button "Save and Continue" at bounding box center [568, 553] width 94 height 19
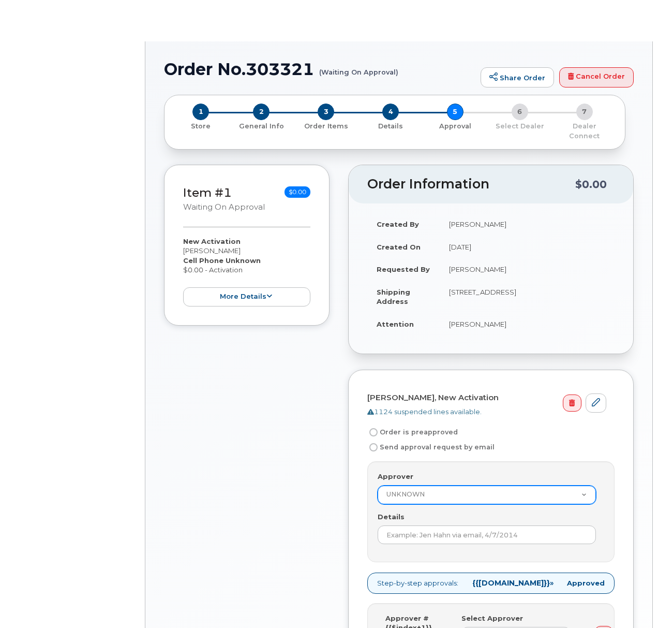
radio input "true"
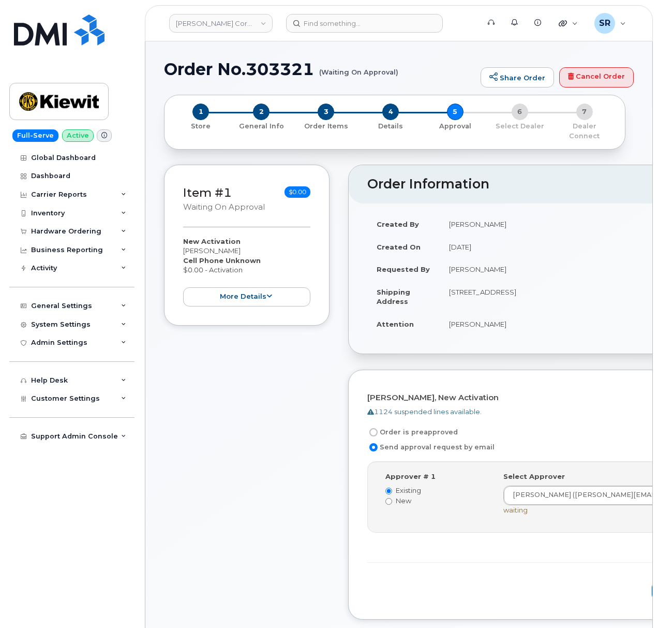
click at [396, 426] on label "Order is preapproved" at bounding box center [412, 432] width 91 height 12
click at [378, 428] on input "Order is preapproved" at bounding box center [374, 432] width 8 height 8
radio input "true"
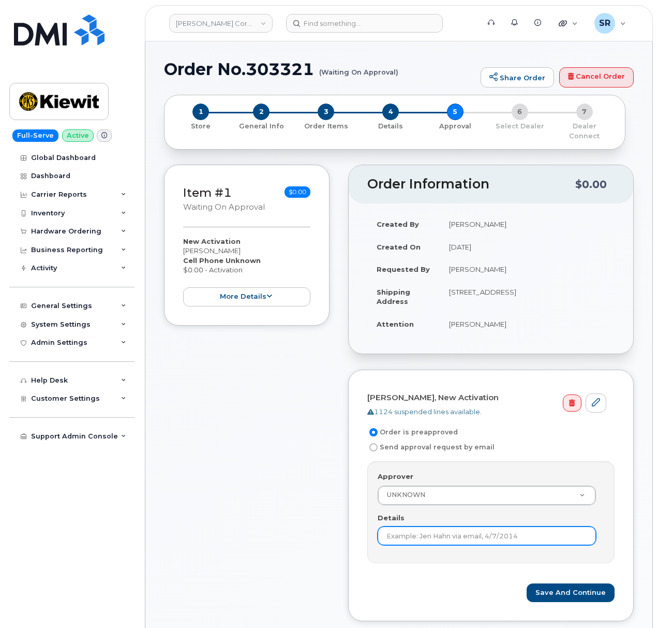
click at [428, 526] on input "Details" at bounding box center [487, 535] width 218 height 19
type input "Under $100 order is preapproved"
click at [459, 562] on form "[PERSON_NAME], New Activation 1124 suspended lines available. Order is preappro…" at bounding box center [490, 495] width 247 height 213
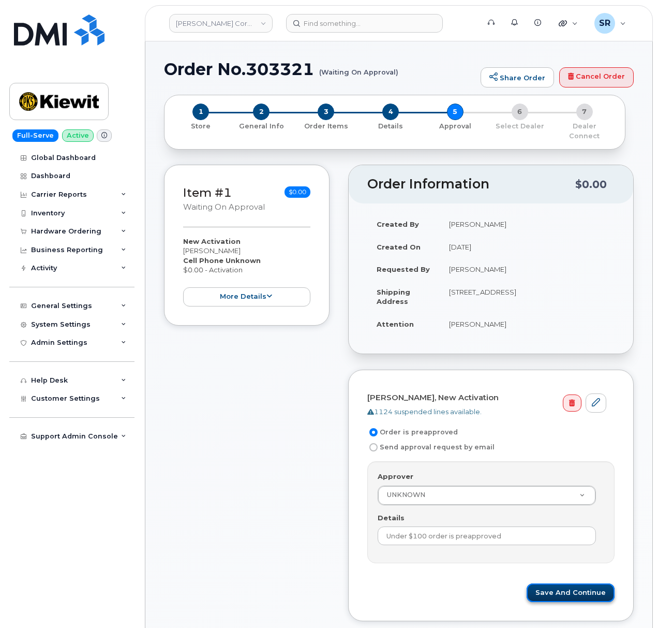
click at [572, 586] on button "Save and Continue" at bounding box center [571, 592] width 88 height 19
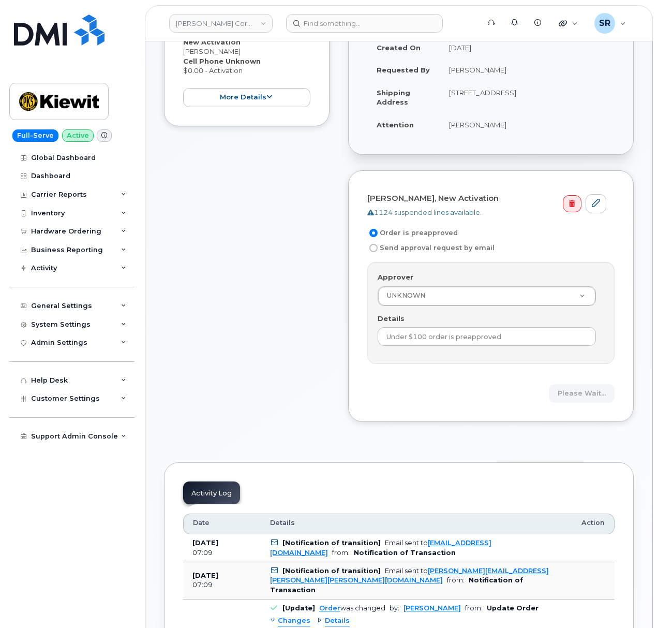
scroll to position [207, 0]
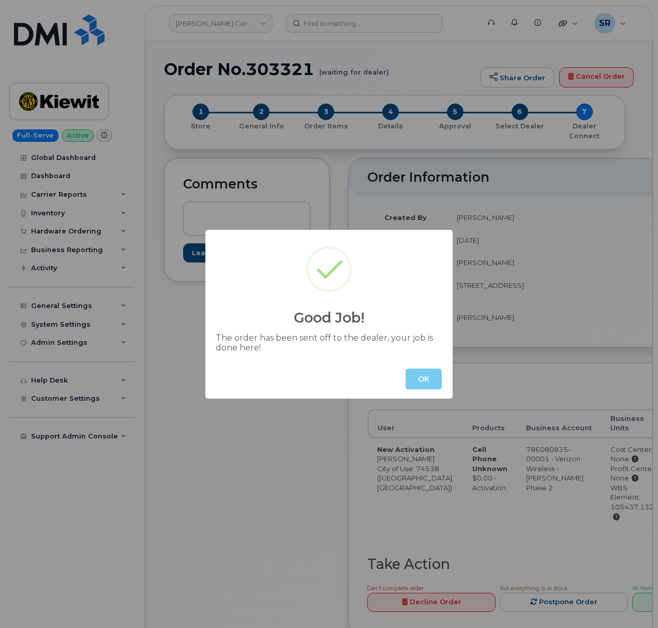
click at [413, 377] on button "OK" at bounding box center [424, 379] width 36 height 21
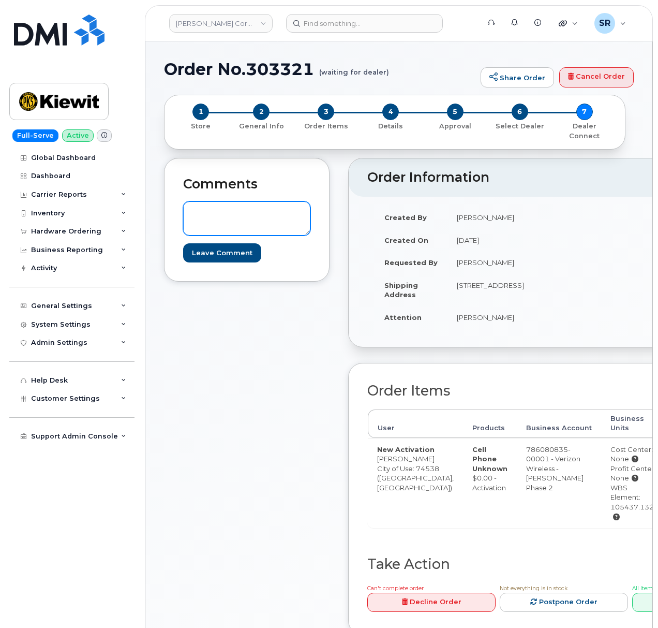
click at [251, 216] on textarea at bounding box center [246, 218] width 127 height 34
click at [267, 214] on textarea "Needs new line of service for existing device that was cancelled." at bounding box center [246, 218] width 127 height 34
paste textarea "IMEI: [TECHNICAL_ID]"
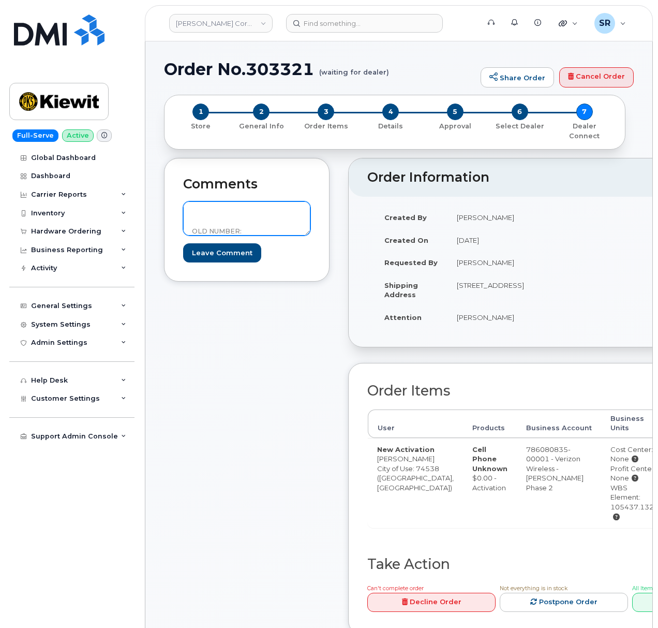
click at [253, 220] on textarea "Needs new line of service for existing device that was cancelled. IMEI: 3510362…" at bounding box center [246, 218] width 127 height 34
paste textarea "8382180284"
type textarea "Needs new line of service for existing device that was cancelled. IMEI: [TECHNI…"
click at [275, 282] on div "Comments Needs new line of service for existing device that was cancelled. IMEI…" at bounding box center [247, 404] width 166 height 493
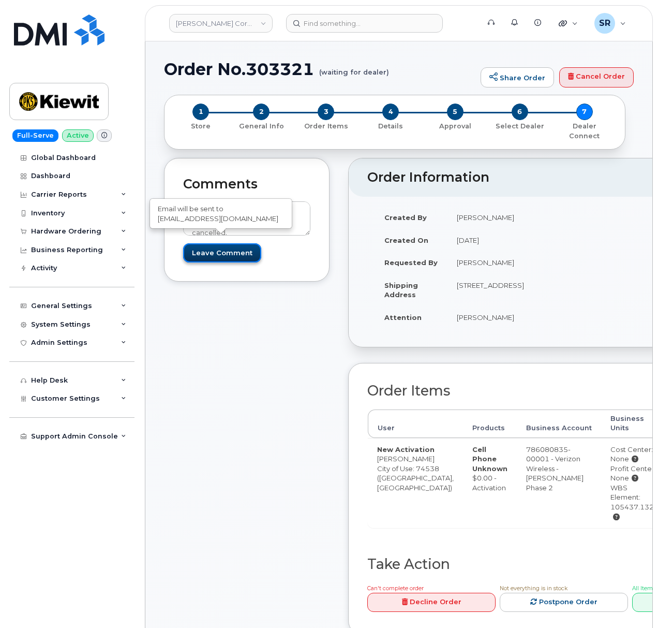
click at [236, 243] on input "Leave Comment" at bounding box center [222, 252] width 78 height 19
type input "Create Event"
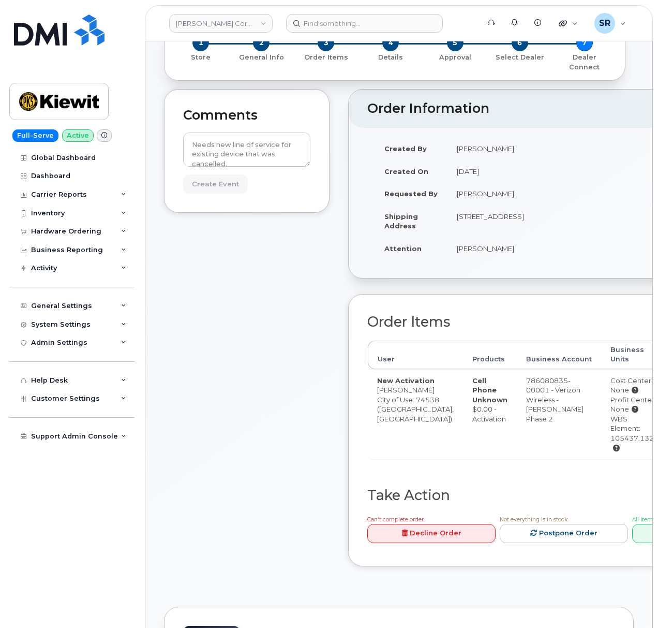
scroll to position [24, 0]
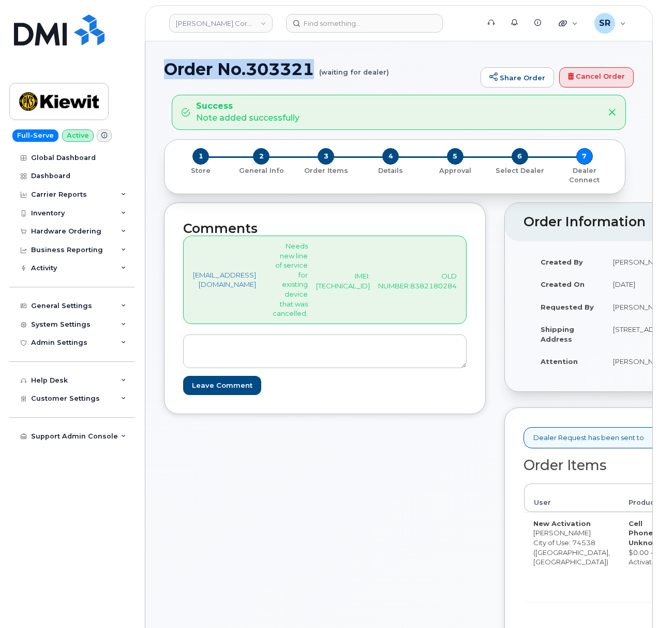
drag, startPoint x: 315, startPoint y: 67, endPoint x: 166, endPoint y: 64, distance: 149.1
click at [166, 64] on h1 "Order No.303321 (waiting for dealer)" at bounding box center [320, 69] width 312 height 18
copy h1 "Order No.303321"
click at [375, 22] on input at bounding box center [364, 23] width 157 height 19
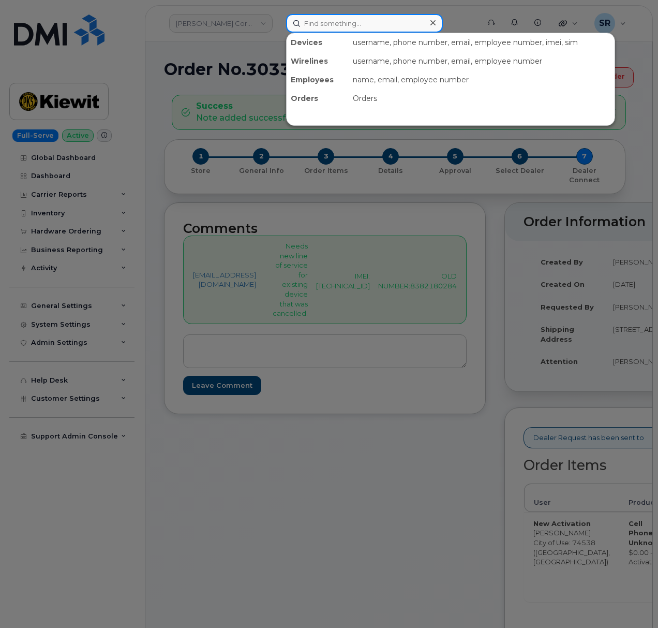
paste input "303243"
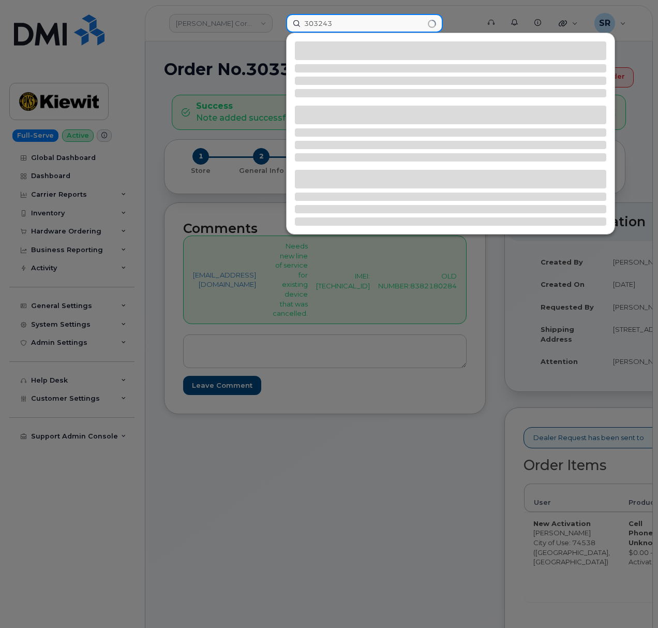
type input "303243"
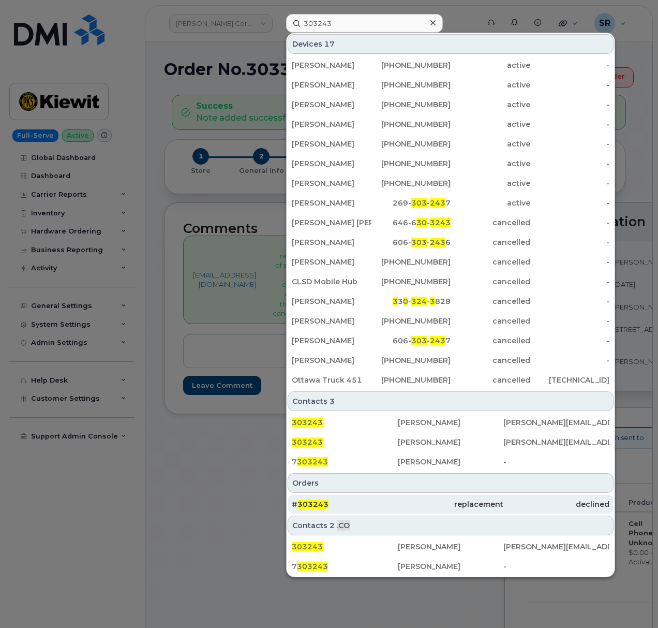
click at [328, 503] on div "# 303243" at bounding box center [345, 504] width 106 height 10
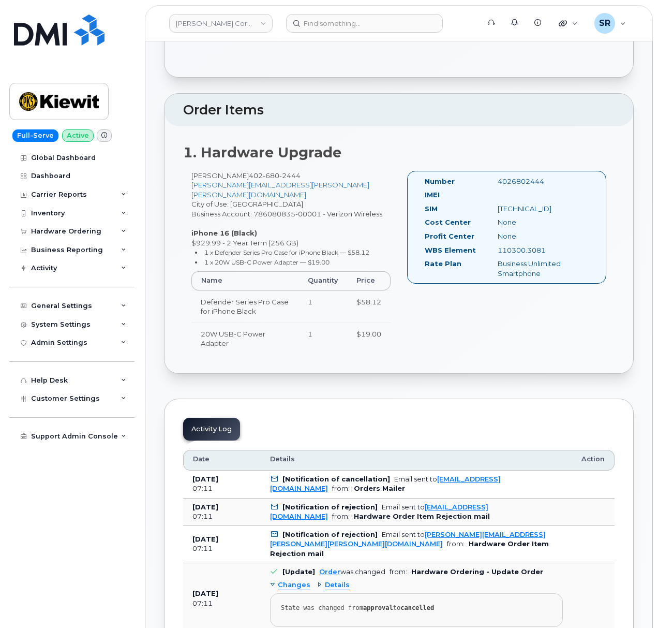
scroll to position [69, 0]
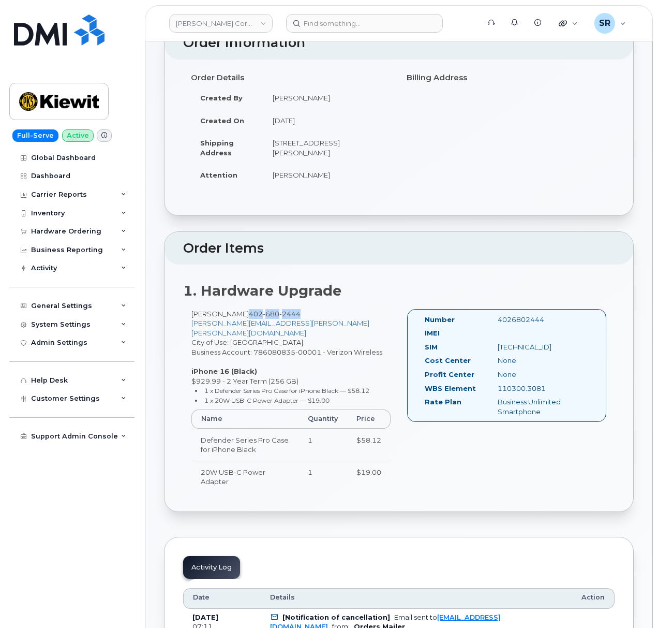
drag, startPoint x: 283, startPoint y: 315, endPoint x: 234, endPoint y: 315, distance: 48.1
click at [249, 315] on span "402 680 2444" at bounding box center [275, 314] width 52 height 8
copy span "402 680 2444"
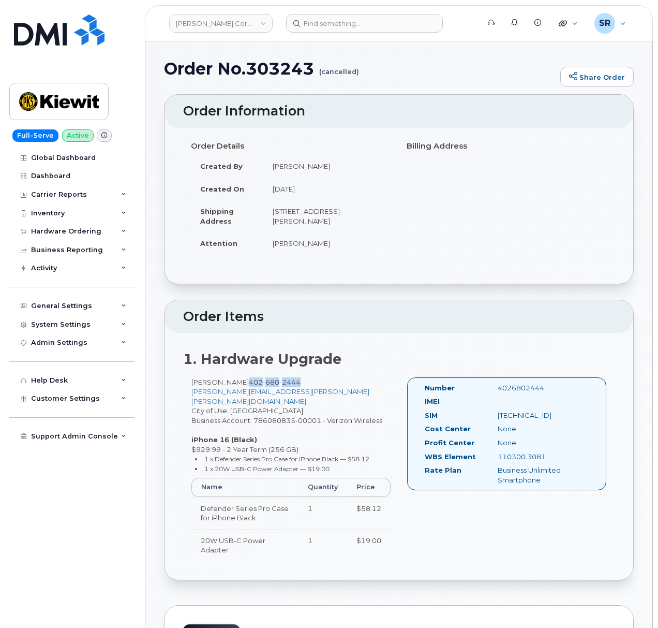
scroll to position [0, 0]
click at [60, 236] on div "Hardware Ordering" at bounding box center [71, 231] width 125 height 19
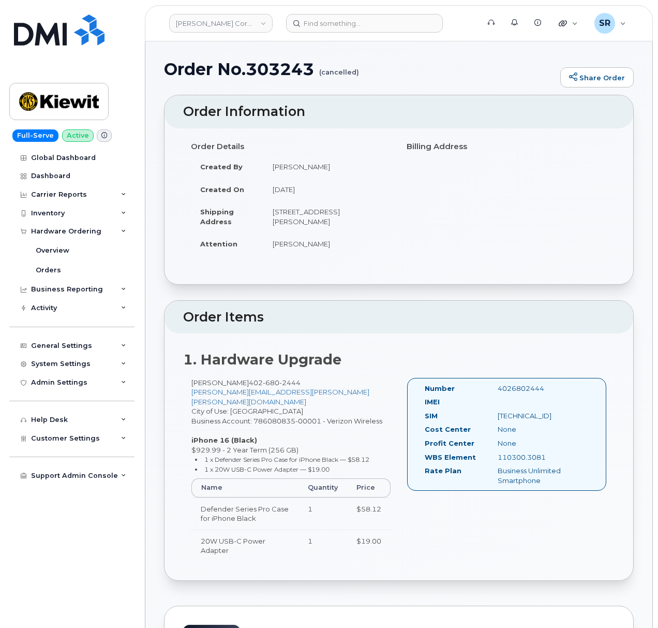
click at [344, 35] on header "Kiewit Corporation Support Alerts Knowledge Base Quicklinks Suspend / Cancel De…" at bounding box center [399, 23] width 508 height 36
click at [346, 30] on input at bounding box center [364, 23] width 157 height 19
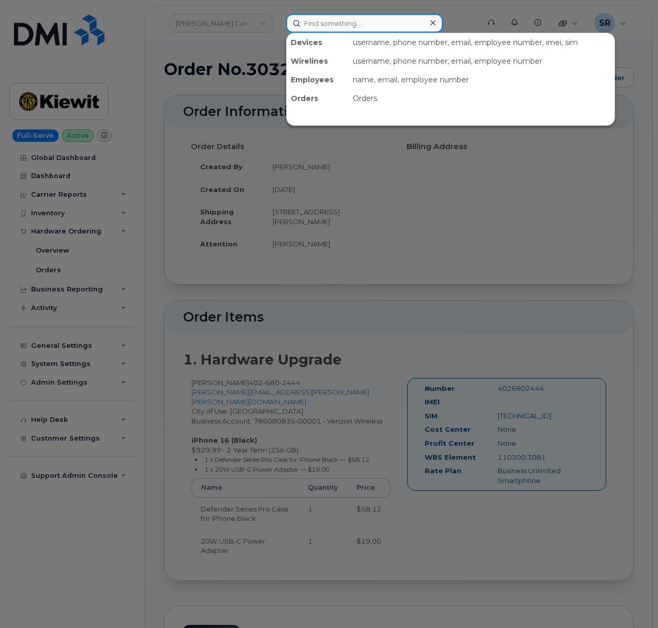
paste input "4026802444"
type input "4026802444"
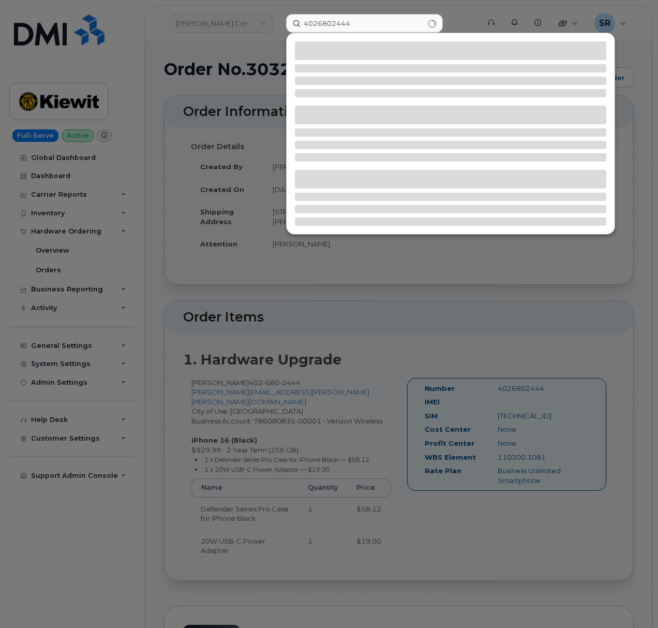
click at [213, 211] on div at bounding box center [329, 314] width 658 height 628
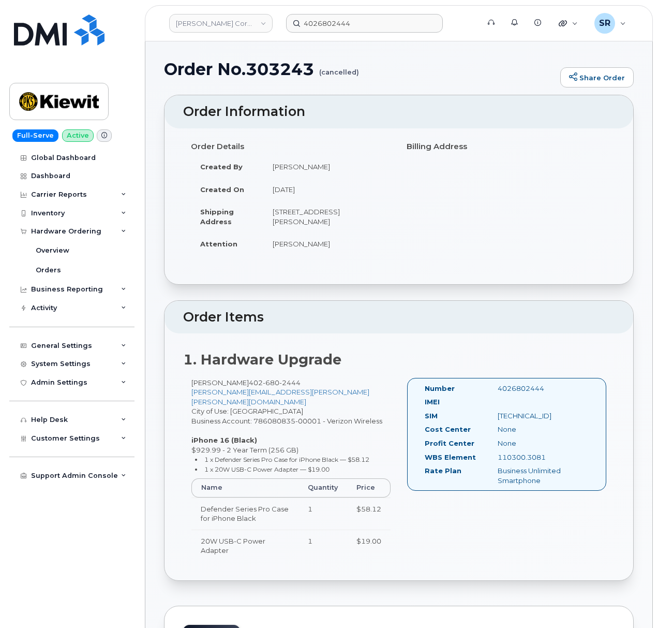
drag, startPoint x: 324, startPoint y: 224, endPoint x: 272, endPoint y: 208, distance: 54.7
click at [272, 208] on td "14656 Hartman Ave, Omaha, NE, 68116, USA" at bounding box center [327, 216] width 128 height 32
copy td "14656 Hartman Ave, Omaha, NE, 68116, USA"
click at [373, 337] on div "1. Hardware Upgrade Scott Miner 402 680 2444 SCOTT.MINER@KIEWIT.COM City of Use…" at bounding box center [399, 456] width 469 height 247
drag, startPoint x: 296, startPoint y: 243, endPoint x: 270, endPoint y: 246, distance: 26.6
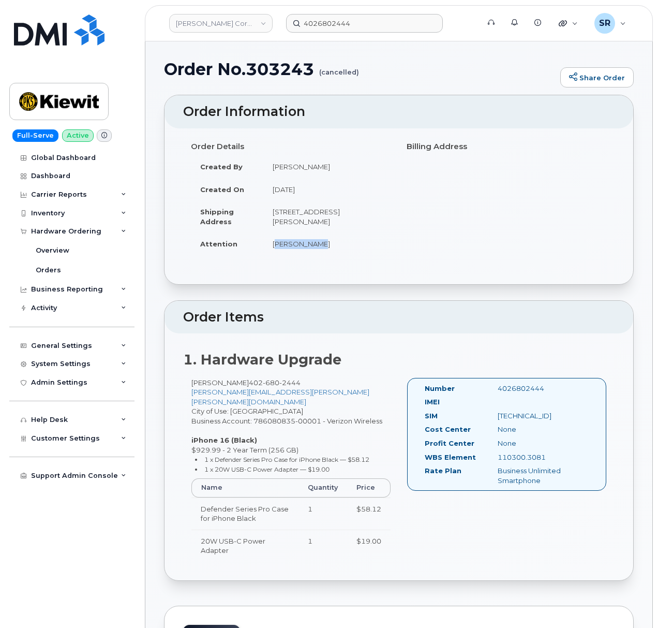
click at [270, 246] on td "[PERSON_NAME]" at bounding box center [327, 243] width 128 height 23
copy td "[PERSON_NAME]"
click at [333, 418] on div "Scott Miner 402 680 2444 SCOTT.MINER@KIEWIT.COM City of Use: Omaha Business Acc…" at bounding box center [291, 474] width 216 height 193
drag, startPoint x: 387, startPoint y: 412, endPoint x: 256, endPoint y: 411, distance: 131.5
click at [256, 411] on div "Scott Miner 402 680 2444 SCOTT.MINER@KIEWIT.COM City of Use: Omaha Business Acc…" at bounding box center [291, 474] width 216 height 193
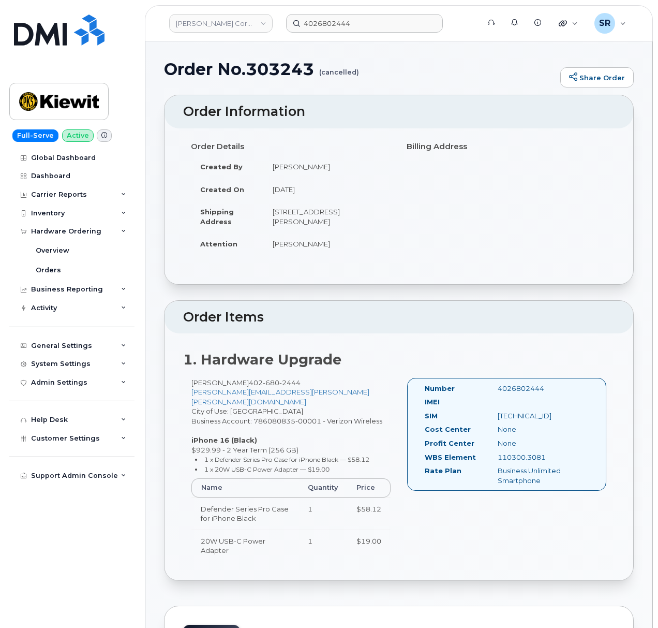
copy div "786080835-00001 - Verizon Wireless"
drag, startPoint x: 550, startPoint y: 460, endPoint x: 497, endPoint y: 460, distance: 52.3
click at [497, 460] on div "110300.3081" at bounding box center [541, 457] width 102 height 10
copy div "110300.3081"
click at [401, 33] on header "Kiewit Corporation 4026802444 Support Alerts Knowledge Base Quicklinks Suspend …" at bounding box center [399, 23] width 508 height 36
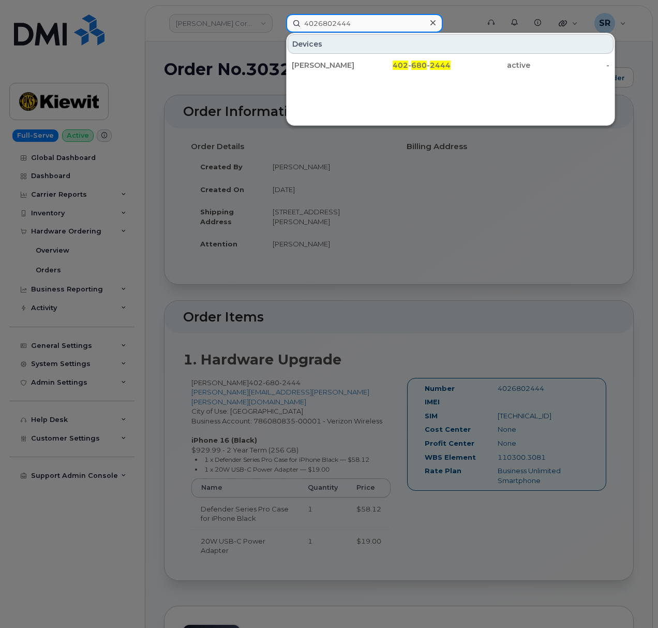
click at [400, 27] on input "4026802444" at bounding box center [364, 23] width 157 height 19
click at [361, 77] on div "Devices Scott Miner 402 - 680 - 2444 active -" at bounding box center [450, 79] width 329 height 93
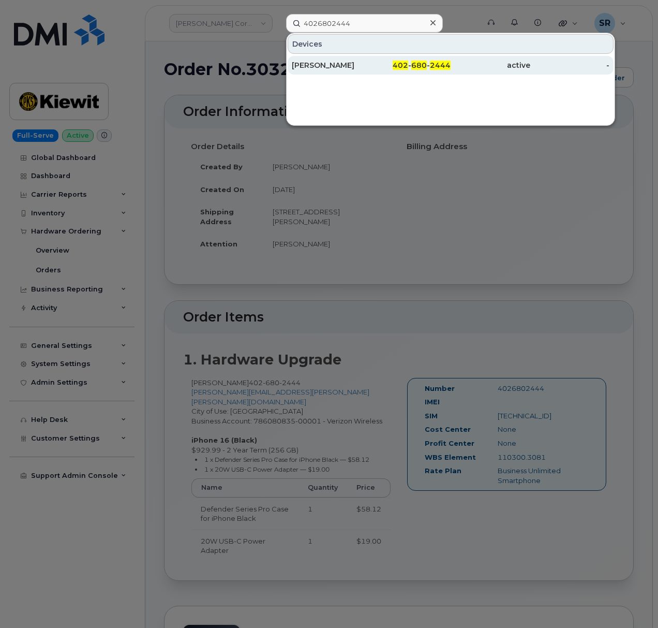
click at [361, 66] on div "[PERSON_NAME]" at bounding box center [332, 65] width 80 height 10
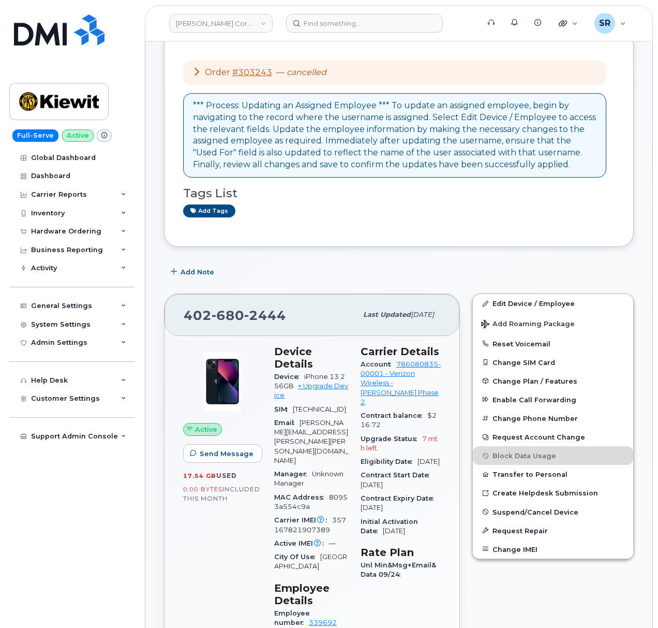
scroll to position [69, 0]
click at [322, 386] on link "+ Upgrade Device" at bounding box center [311, 391] width 74 height 17
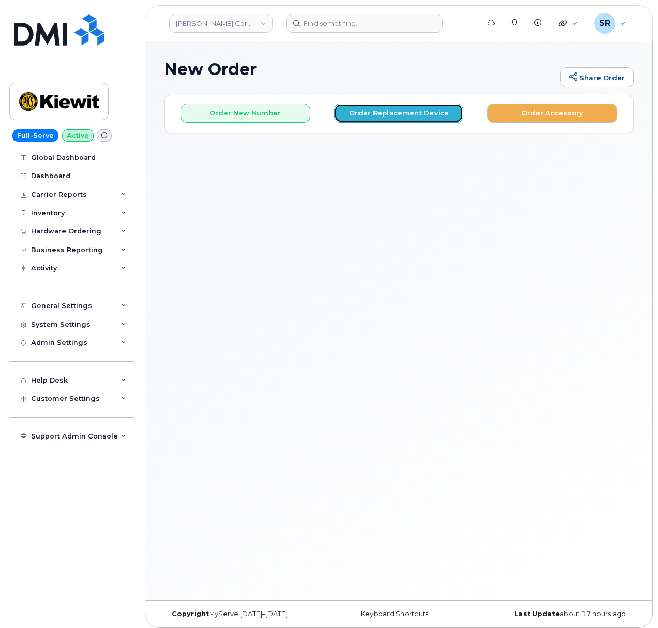
click at [400, 112] on button "Order Replacement Device" at bounding box center [399, 113] width 130 height 19
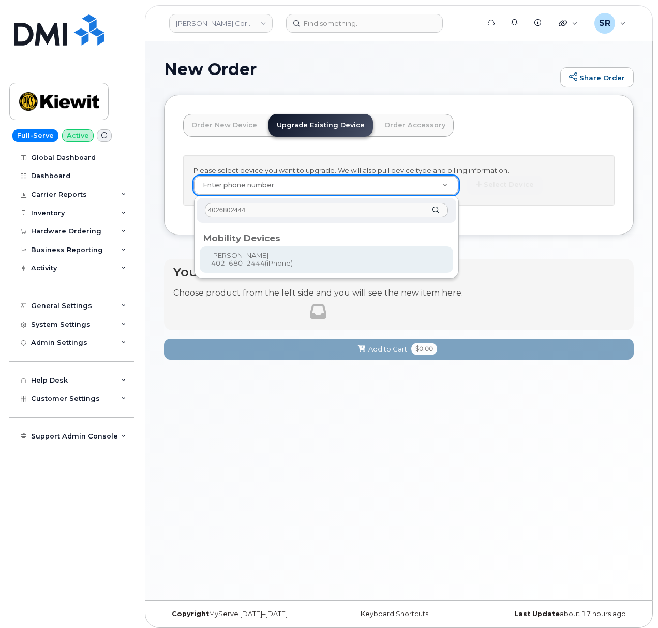
type input "4026802444"
type input "1167866"
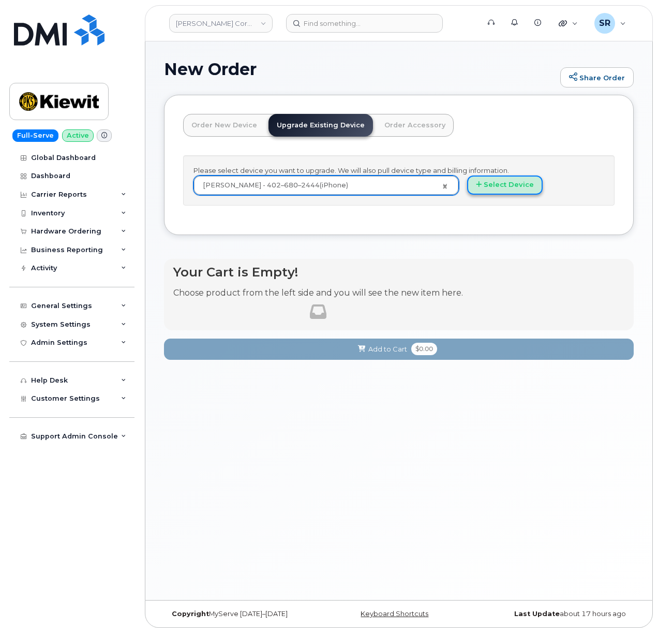
click at [502, 185] on button "Select Device" at bounding box center [505, 184] width 76 height 19
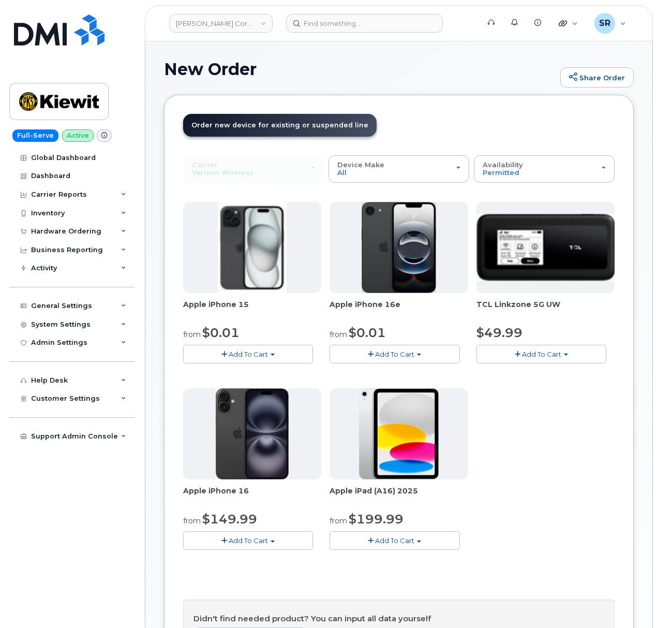
click at [288, 348] on button "Add To Cart" at bounding box center [248, 354] width 130 height 18
click at [284, 352] on button "Add To Cart" at bounding box center [248, 354] width 130 height 18
click at [372, 352] on span "button" at bounding box center [371, 354] width 6 height 7
click at [232, 537] on button "Add To Cart" at bounding box center [248, 540] width 130 height 18
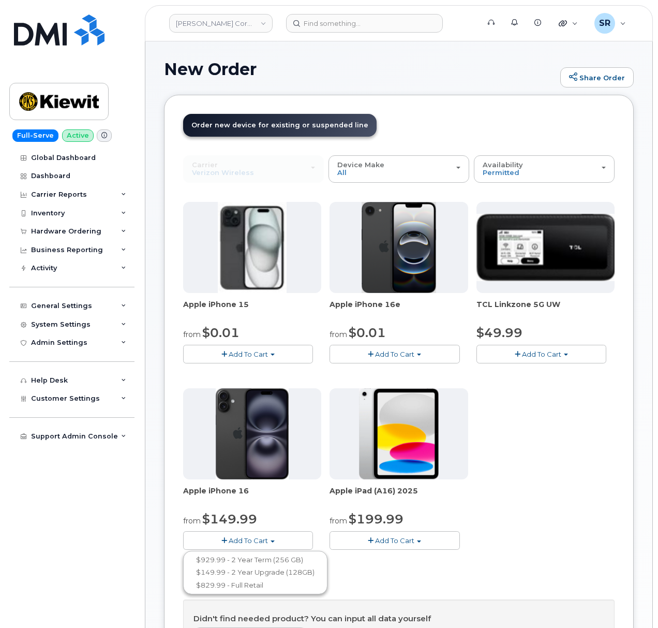
click at [231, 540] on span "Add To Cart" at bounding box center [248, 540] width 39 height 8
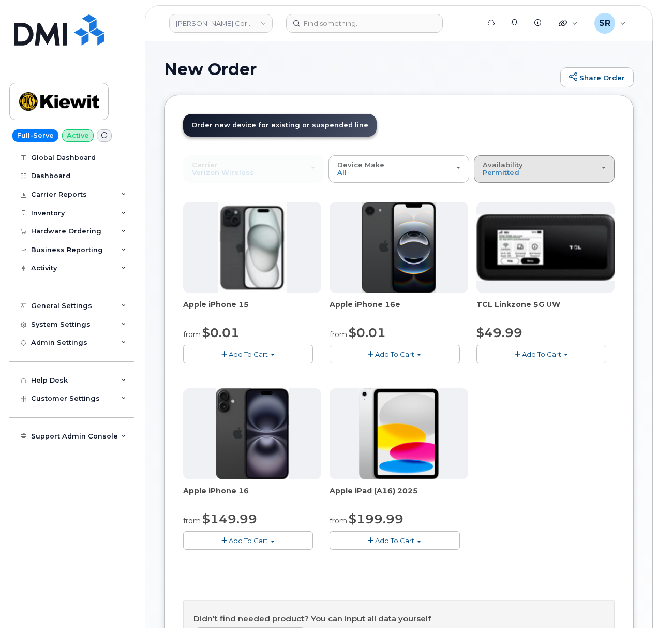
click at [551, 168] on div "Availability Permitted All" at bounding box center [544, 169] width 123 height 16
click at [495, 212] on label "All" at bounding box center [488, 210] width 22 height 12
click at [0, 0] on input "All" at bounding box center [0, 0] width 0 height 0
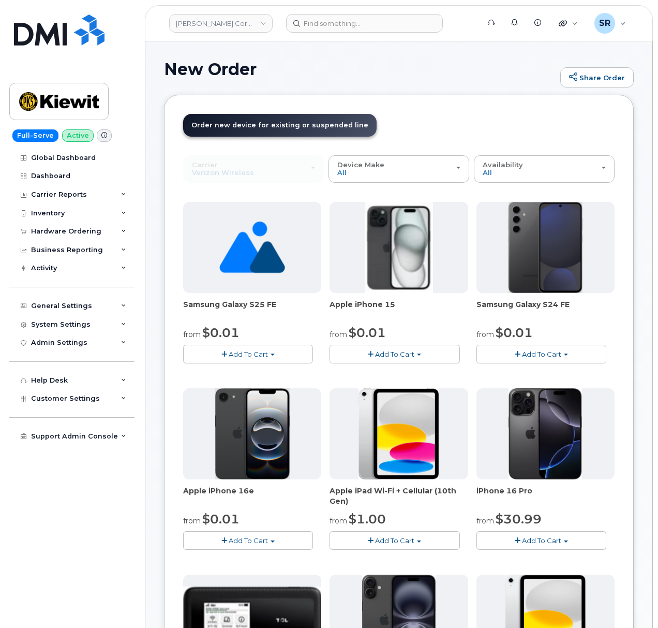
click at [399, 355] on span "Add To Cart" at bounding box center [394, 354] width 39 height 8
click at [398, 355] on span "Add To Cart" at bounding box center [394, 354] width 39 height 8
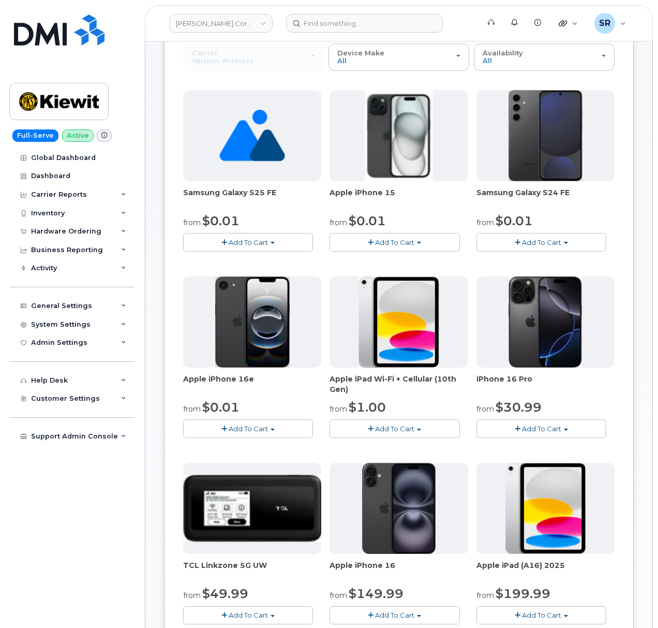
scroll to position [138, 0]
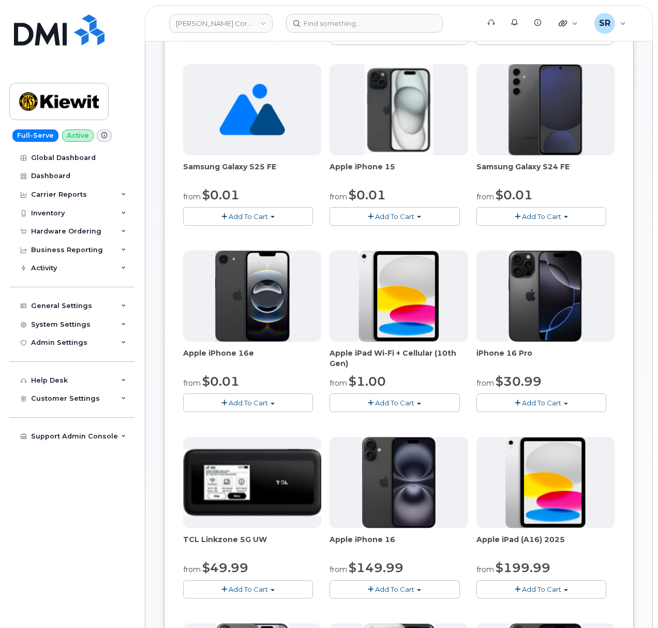
click at [499, 401] on button "Add To Cart" at bounding box center [542, 402] width 130 height 18
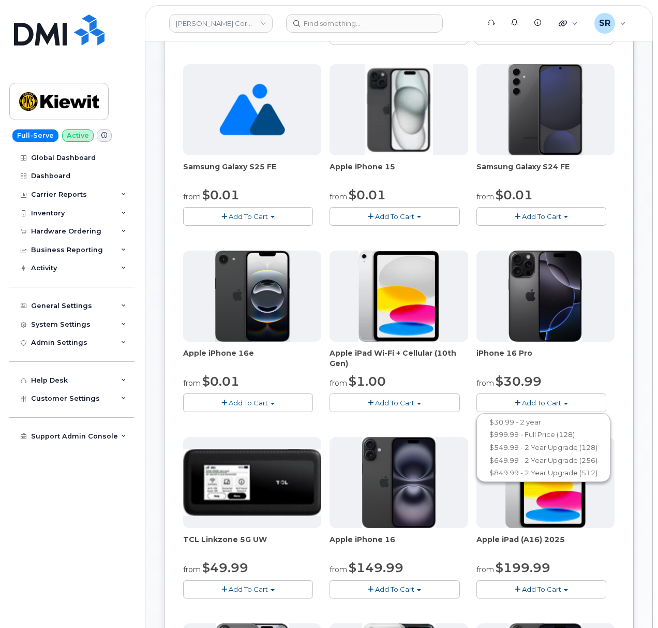
click at [499, 401] on button "Add To Cart" at bounding box center [542, 402] width 130 height 18
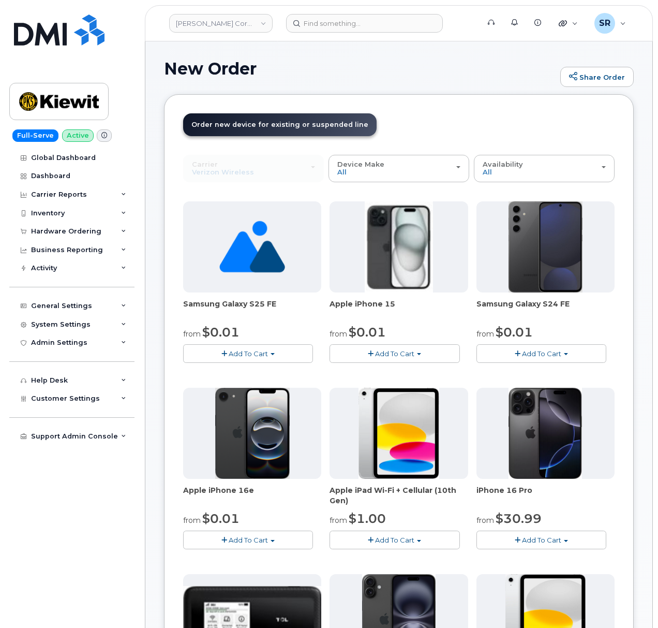
scroll to position [0, 0]
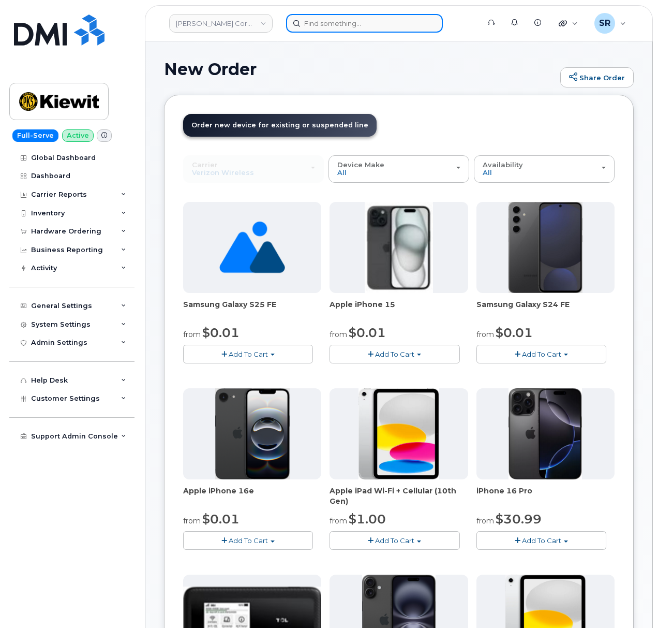
click at [378, 16] on input at bounding box center [364, 23] width 157 height 19
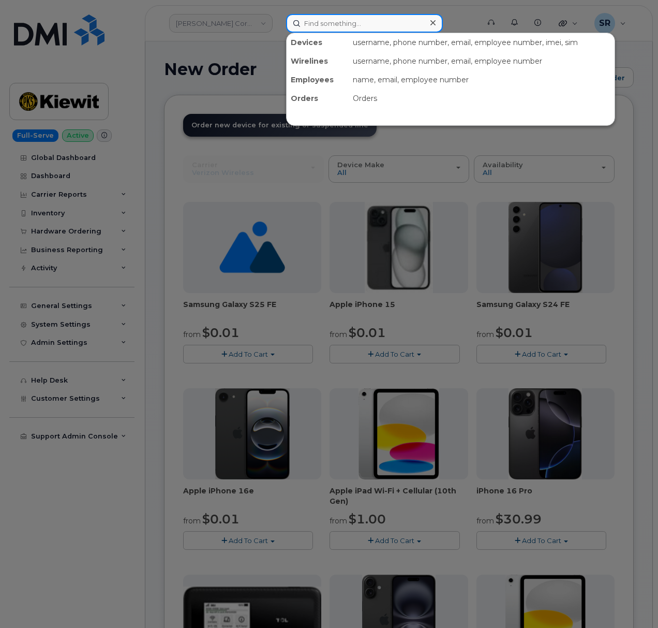
paste input "4026802444"
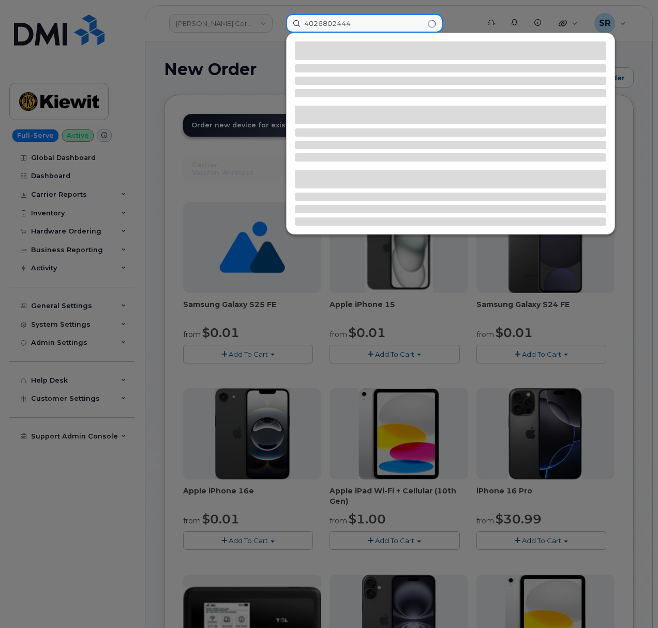
type input "4026802444"
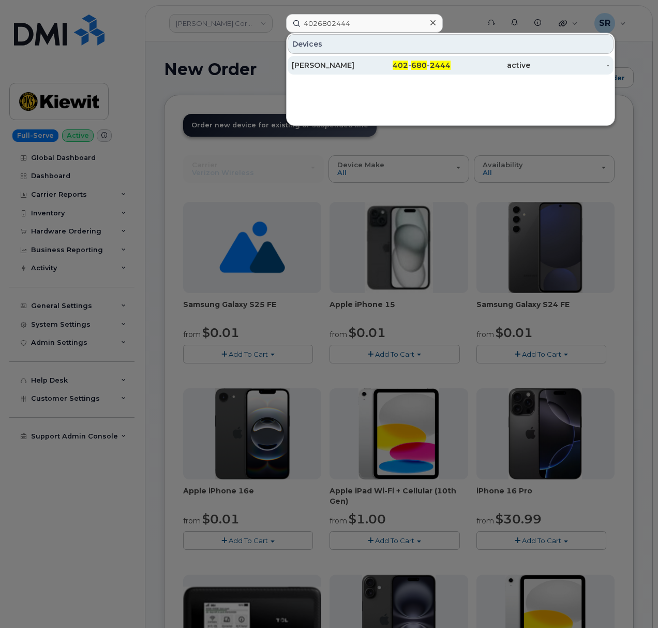
click at [383, 60] on div "402 - 680 - 2444" at bounding box center [412, 65] width 80 height 19
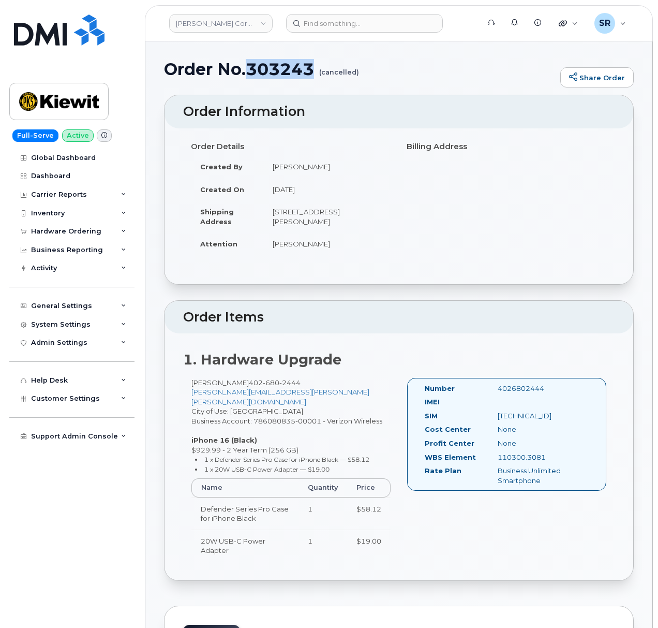
drag, startPoint x: 300, startPoint y: 65, endPoint x: 245, endPoint y: 62, distance: 54.9
click at [245, 62] on h1 "Order No.303243 (cancelled)" at bounding box center [359, 69] width 391 height 18
copy h1 "303243"
click at [269, 106] on h2 "Order Information" at bounding box center [399, 112] width 432 height 14
drag, startPoint x: 162, startPoint y: 67, endPoint x: 313, endPoint y: 67, distance: 150.6
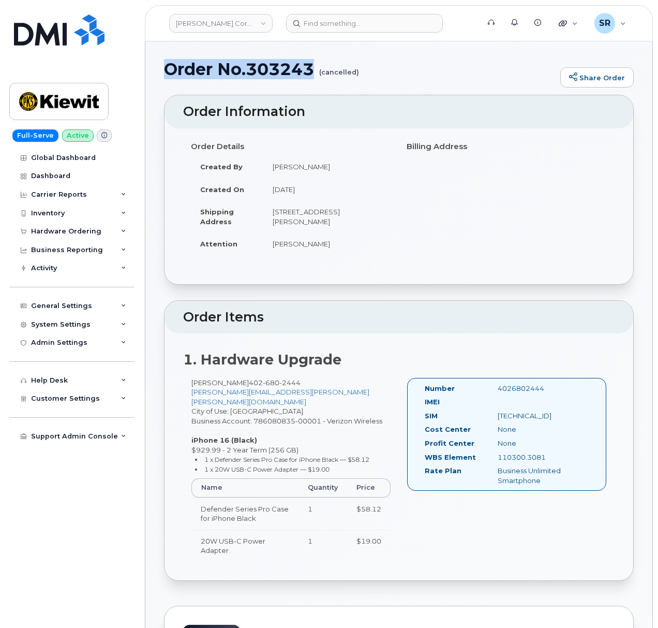
copy h1 "Order No.303243"
click at [470, 240] on div "Order Details Created By [PERSON_NAME] Created On [DATE] Shipping Address [STRE…" at bounding box center [399, 201] width 432 height 127
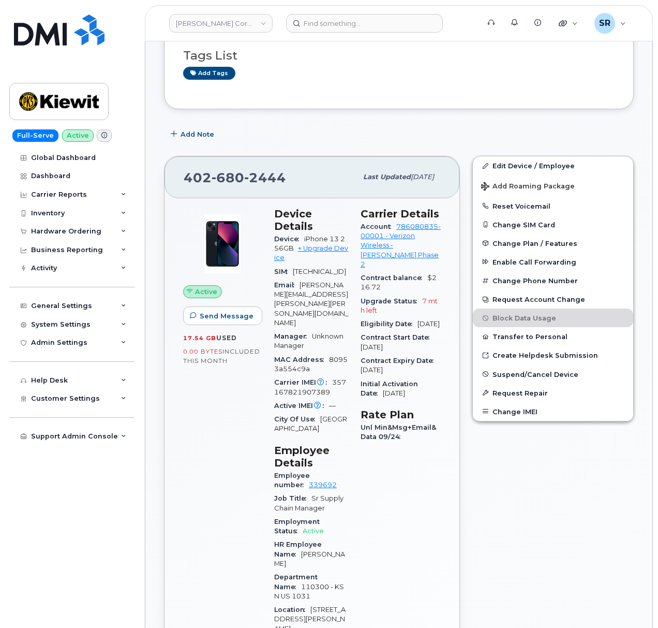
scroll to position [276, 0]
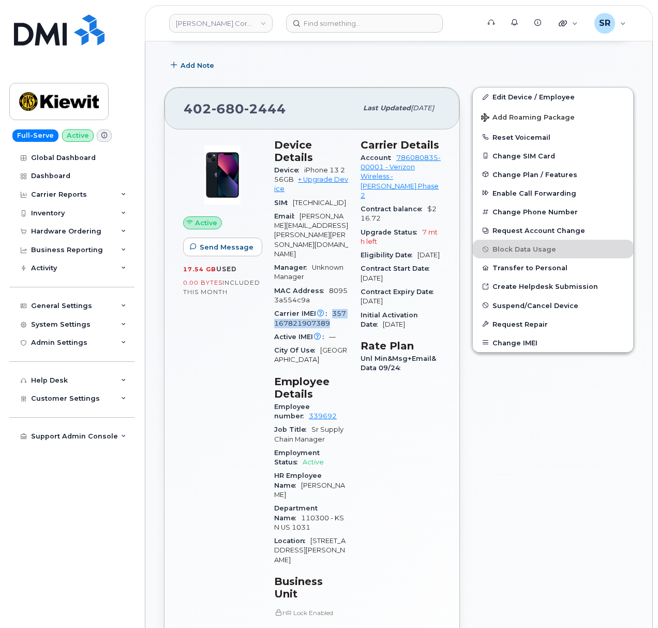
drag, startPoint x: 330, startPoint y: 305, endPoint x: 329, endPoint y: 298, distance: 7.3
click at [329, 307] on div "Carrier IMEI Carrier IMEI is reported during the last billing cycle or change o…" at bounding box center [311, 318] width 74 height 23
copy span "357167821907389"
click at [335, 307] on div "Carrier IMEI Carrier IMEI is reported during the last billing cycle or change o…" at bounding box center [311, 318] width 74 height 23
drag, startPoint x: 335, startPoint y: 306, endPoint x: 334, endPoint y: 294, distance: 12.5
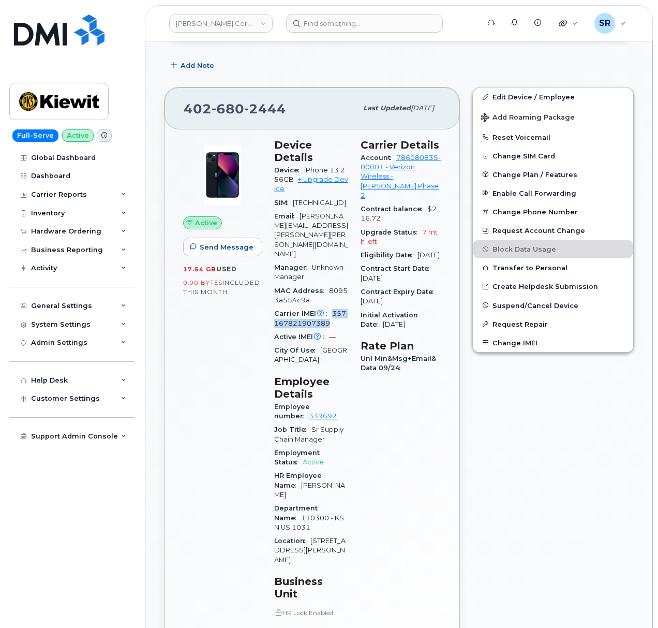
click at [334, 307] on div "Carrier IMEI Carrier IMEI is reported during the last billing cycle or change o…" at bounding box center [311, 318] width 74 height 23
copy span "357167821907389"
